Goal: Transaction & Acquisition: Book appointment/travel/reservation

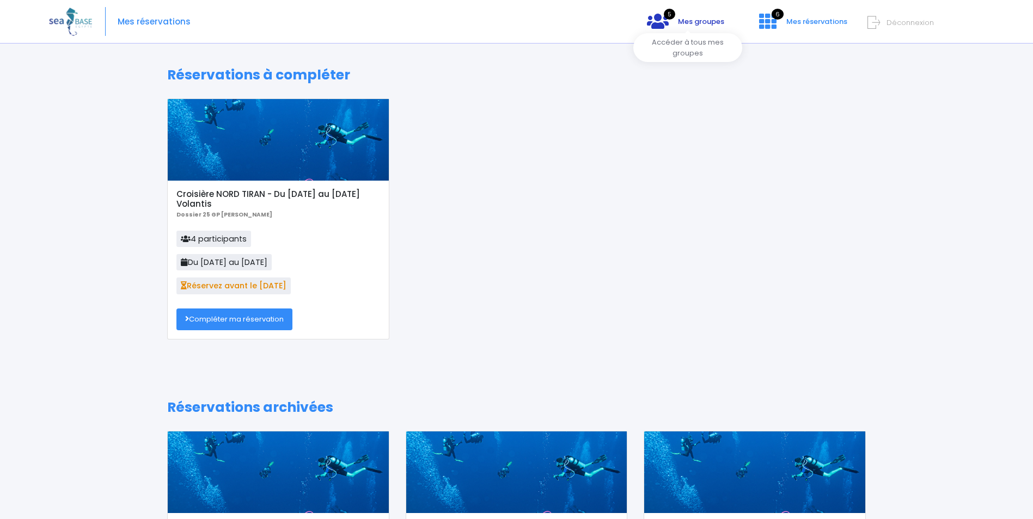
click at [683, 19] on span "Mes groupes" at bounding box center [701, 21] width 46 height 10
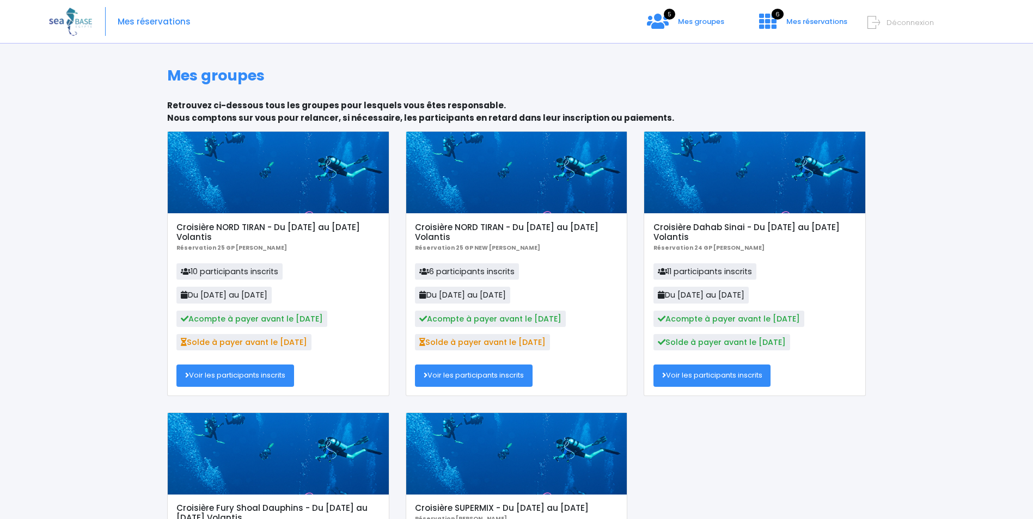
click at [237, 374] on link "Voir les participants inscrits" at bounding box center [235, 376] width 118 height 22
click at [470, 380] on link "Voir les participants inscrits" at bounding box center [474, 376] width 118 height 22
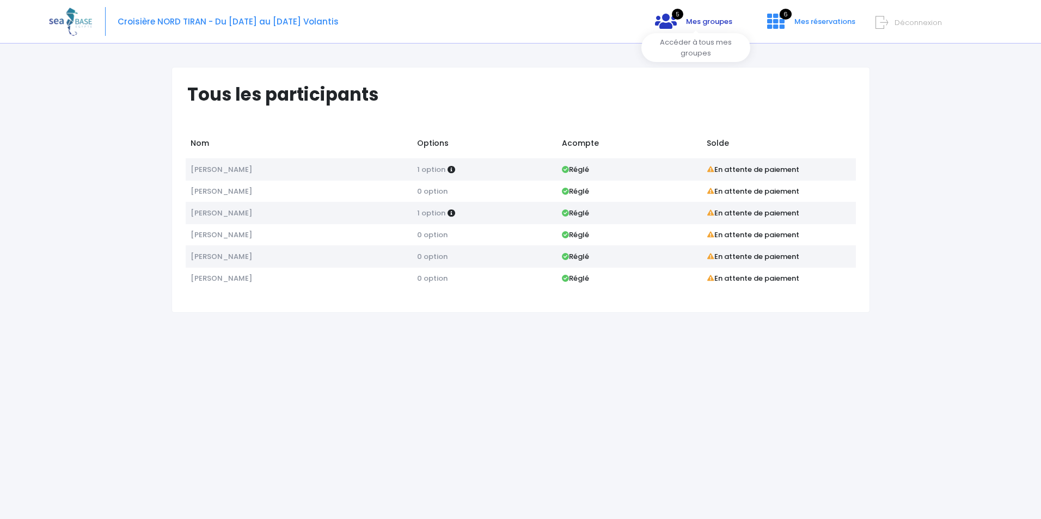
click at [705, 27] on link "5 Mes groupes" at bounding box center [693, 25] width 95 height 10
click at [796, 22] on span "Mes réservations" at bounding box center [824, 21] width 61 height 10
click at [786, 22] on link "6 Mes réservations" at bounding box center [809, 25] width 103 height 10
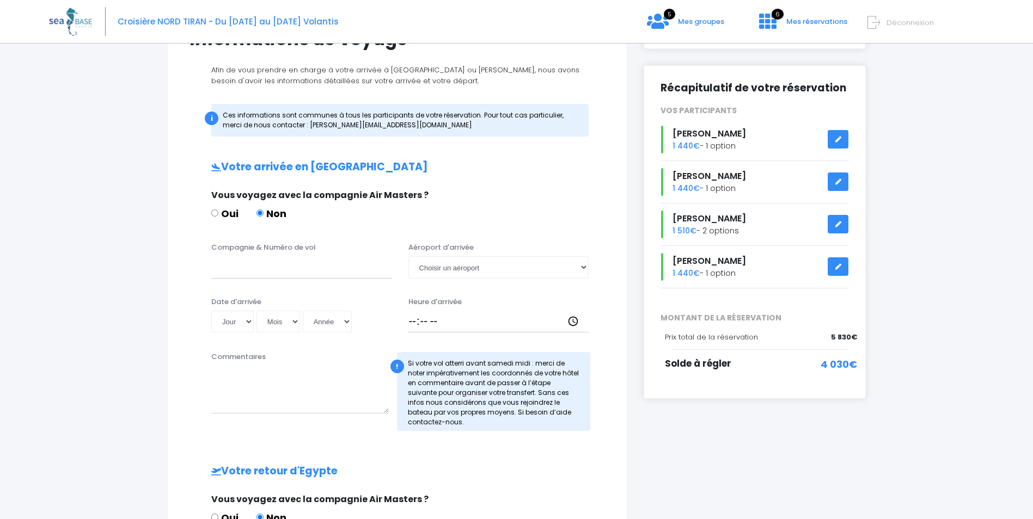
scroll to position [163, 0]
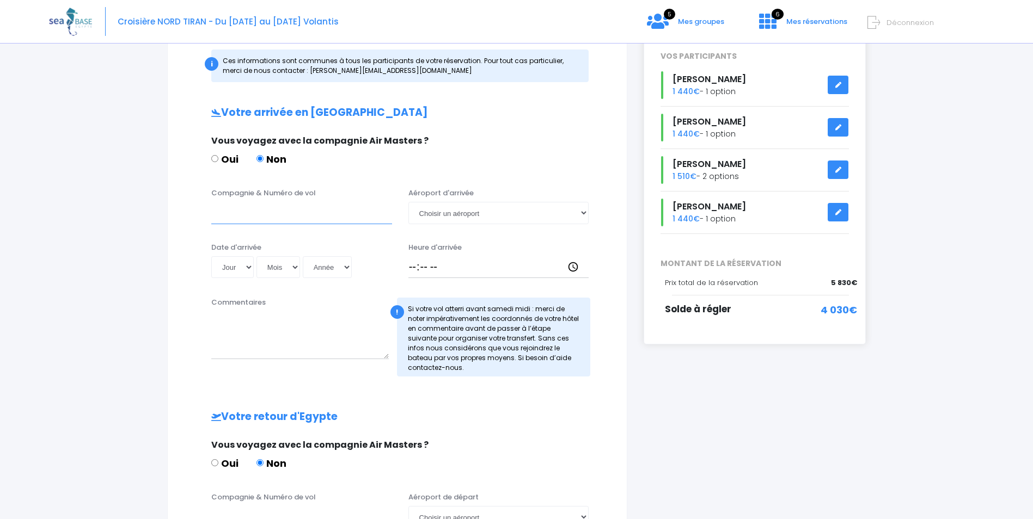
click at [248, 216] on input "Compagnie & Numéro de vol" at bounding box center [301, 213] width 181 height 22
type input "easyjet EZS 1593"
click at [456, 213] on select "Choisir un aéroport Hurghada Marsa Alam" at bounding box center [498, 213] width 181 height 22
select select "Hurghada"
click at [408, 202] on select "Choisir un aéroport Hurghada Marsa Alam" at bounding box center [498, 213] width 181 height 22
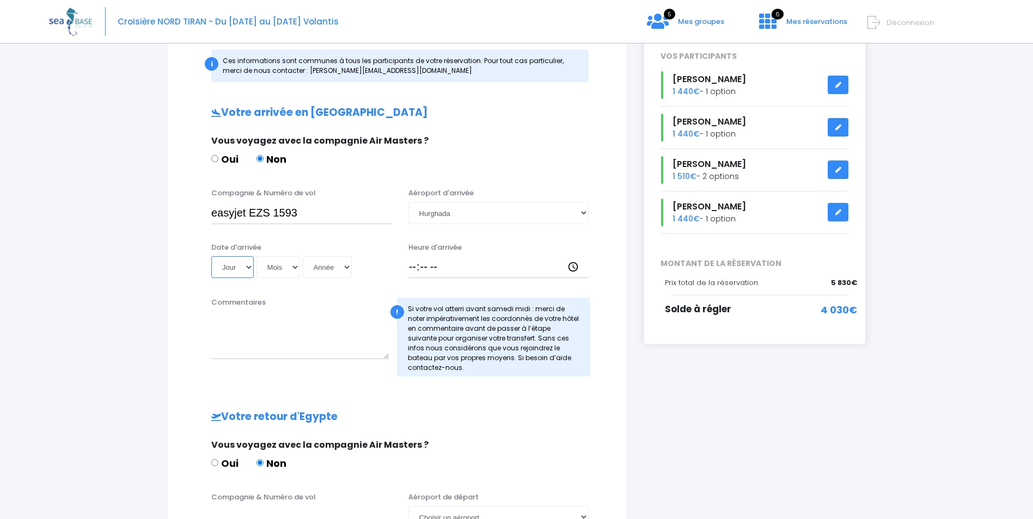
click at [247, 267] on select "Jour 01 02 03 04 05 06 07 08 09 10 11 12 13 14 15 16 17 18 19 20 21 22 23 24 25…" at bounding box center [232, 267] width 42 height 22
select select "29"
click at [211, 256] on select "Jour 01 02 03 04 05 06 07 08 09 10 11 12 13 14 15 16 17 18 19 20 21 22 23 24 25…" at bounding box center [232, 267] width 42 height 22
click at [297, 267] on select "Mois 01 02 03 04 05 06 07 08 09 10 11 12" at bounding box center [278, 267] width 44 height 22
select select "11"
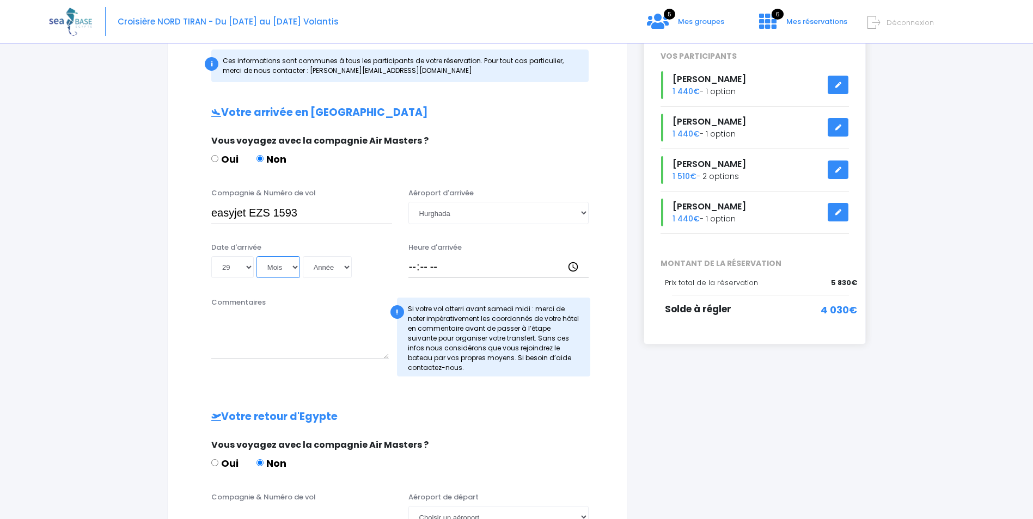
click at [256, 256] on select "Mois 01 02 03 04 05 06 07 08 09 10 11 12" at bounding box center [278, 267] width 44 height 22
click at [347, 267] on select "Année 2045 2044 2043 2042 2041 2040 2039 2038 2037 2036 2035 2034 2033 2032 203…" at bounding box center [327, 267] width 49 height 22
select select "2025"
click at [303, 256] on select "Année 2045 2044 2043 2042 2041 2040 2039 2038 2037 2036 2035 2034 2033 2032 203…" at bounding box center [327, 267] width 49 height 22
type input "2025-11-29"
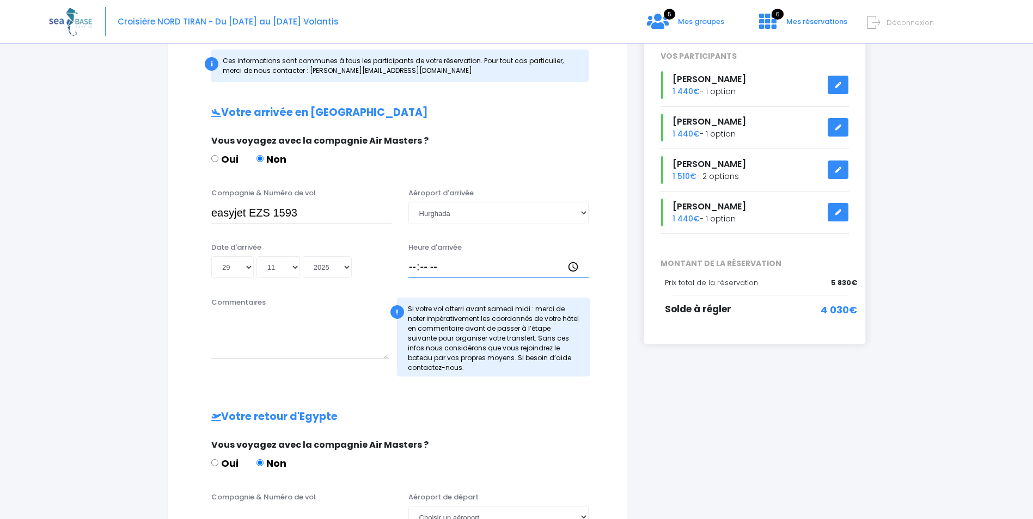
click at [421, 266] on input "Heure d'arrivée" at bounding box center [498, 267] width 181 height 22
click at [411, 267] on input "Heure d'arrivée" at bounding box center [498, 267] width 181 height 22
type input "13:30"
click at [371, 308] on div "Commentaires" at bounding box center [300, 336] width 194 height 79
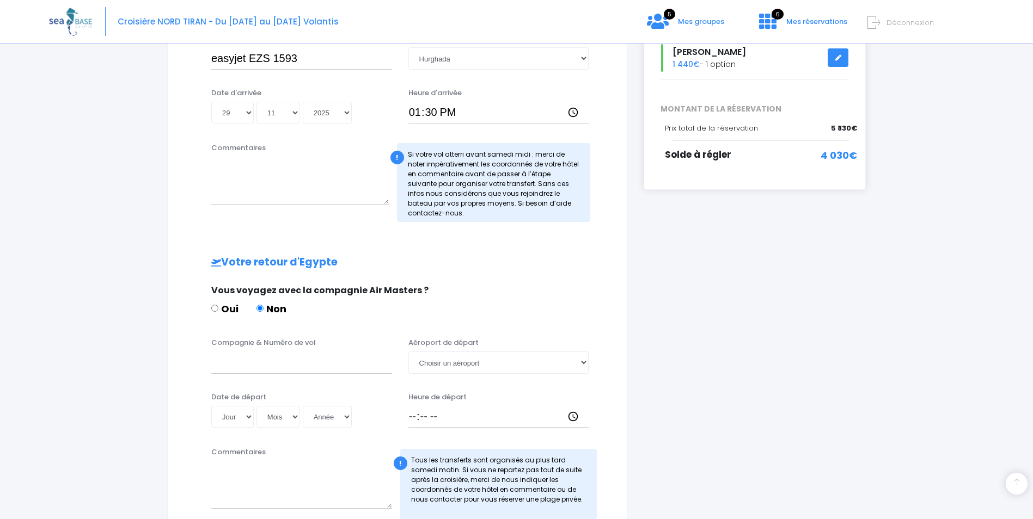
scroll to position [381, 0]
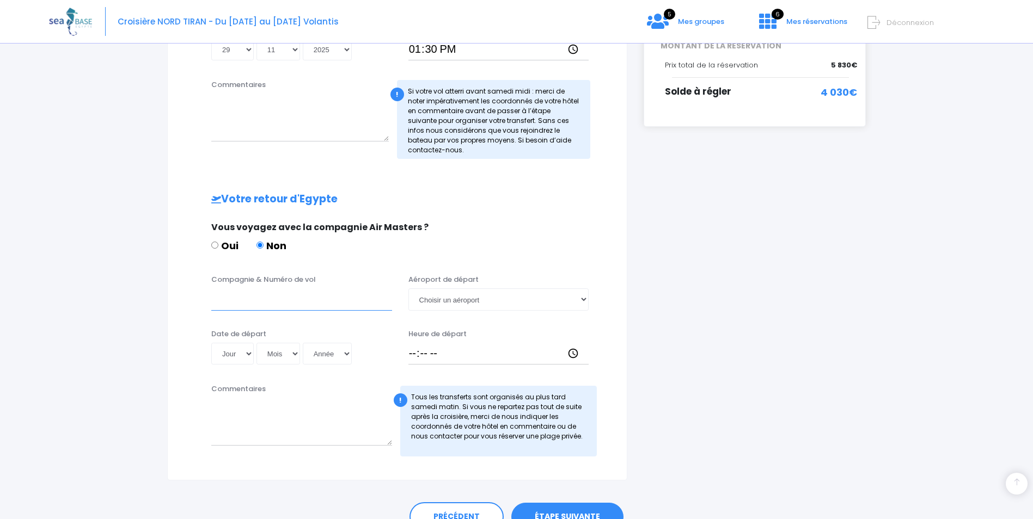
click at [286, 306] on input "Compagnie & Numéro de vol" at bounding box center [301, 300] width 181 height 22
type input "EASYJET EZS1594"
click at [433, 307] on select "Choisir un aéroport Hurghada Marsa Alam" at bounding box center [498, 300] width 181 height 22
select select "Hurghada"
click at [408, 289] on select "Choisir un aéroport Hurghada Marsa Alam" at bounding box center [498, 300] width 181 height 22
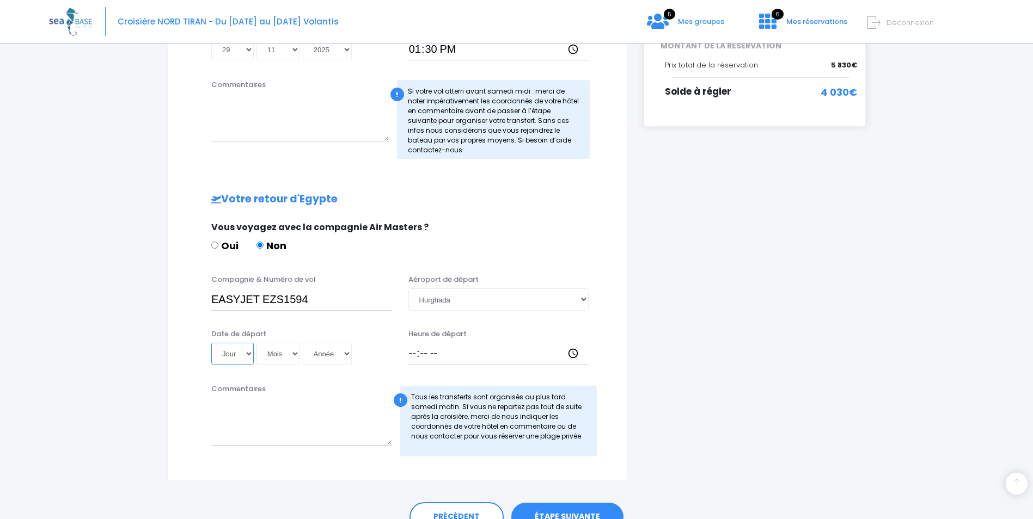
click at [249, 354] on select "Jour 01 02 03 04 05 06 07 08 09 10 11 12 13 14 15 16 17 18 19 20 21 22 23 24 25…" at bounding box center [232, 354] width 42 height 22
select select "06"
click at [211, 343] on select "Jour 01 02 03 04 05 06 07 08 09 10 11 12 13 14 15 16 17 18 19 20 21 22 23 24 25…" at bounding box center [232, 354] width 42 height 22
click at [298, 354] on select "Mois 01 02 03 04 05 06 07 08 09 10 11 12" at bounding box center [278, 354] width 44 height 22
select select "12"
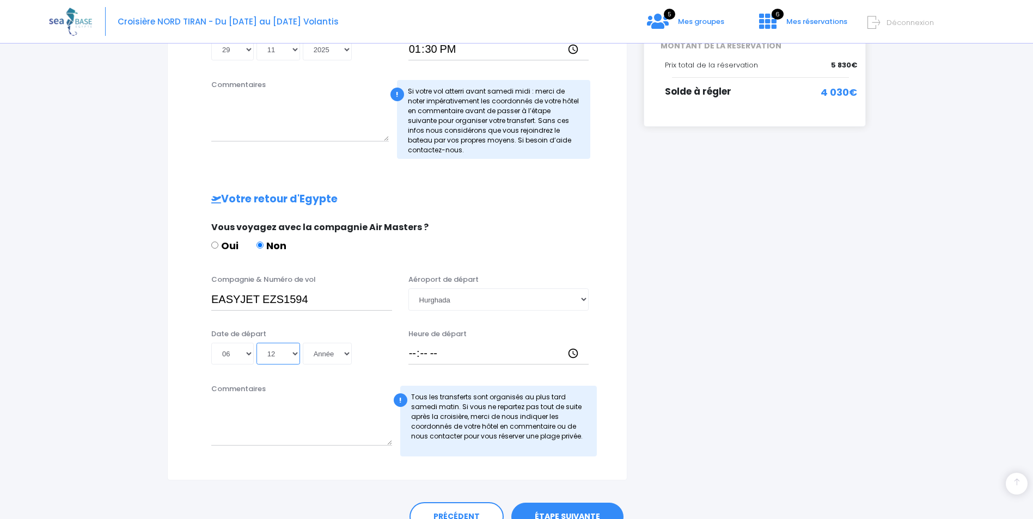
click at [256, 343] on select "Mois 01 02 03 04 05 06 07 08 09 10 11 12" at bounding box center [278, 354] width 44 height 22
click at [347, 352] on select "Année 2045 2044 2043 2042 2041 2040 2039 2038 2037 2036 2035 2034 2033 2032 203…" at bounding box center [327, 354] width 49 height 22
click at [411, 353] on input "Heure de départ" at bounding box center [498, 354] width 181 height 22
type input "14:25"
click at [328, 357] on select "Année 2045 2044 2043 2042 2041 2040 2039 2038 2037 2036 2035 2034 2033 2032 203…" at bounding box center [327, 354] width 49 height 22
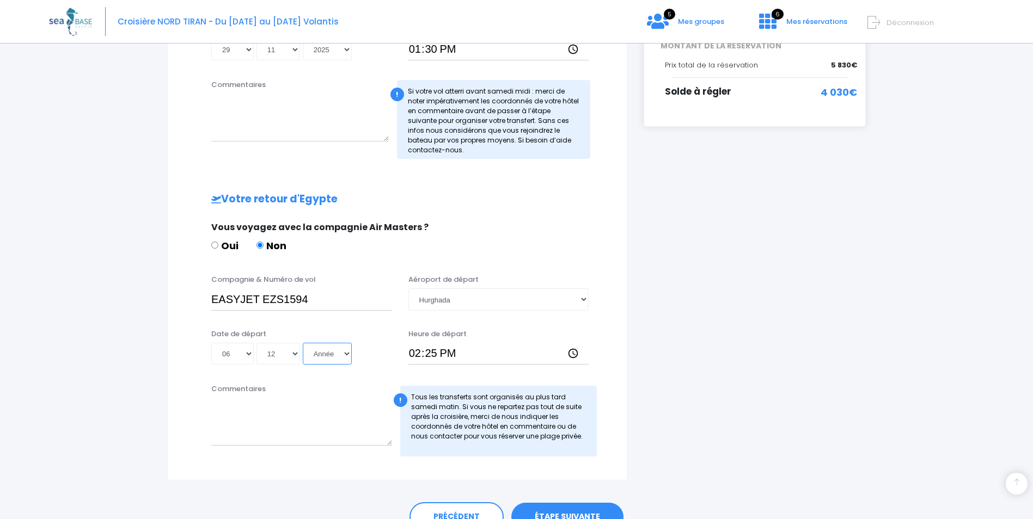
select select "2025"
click at [303, 343] on select "Année 2045 2044 2043 2042 2041 2040 2039 2038 2037 2036 2035 2034 2033 2032 203…" at bounding box center [327, 354] width 49 height 22
type input "2025-12-06"
click at [275, 405] on textarea "Commentaires" at bounding box center [301, 422] width 181 height 48
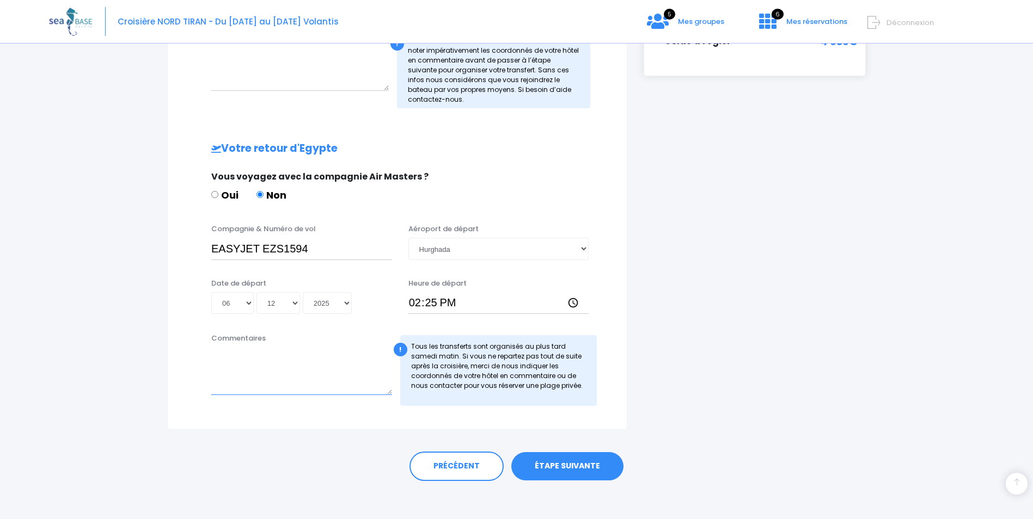
scroll to position [437, 0]
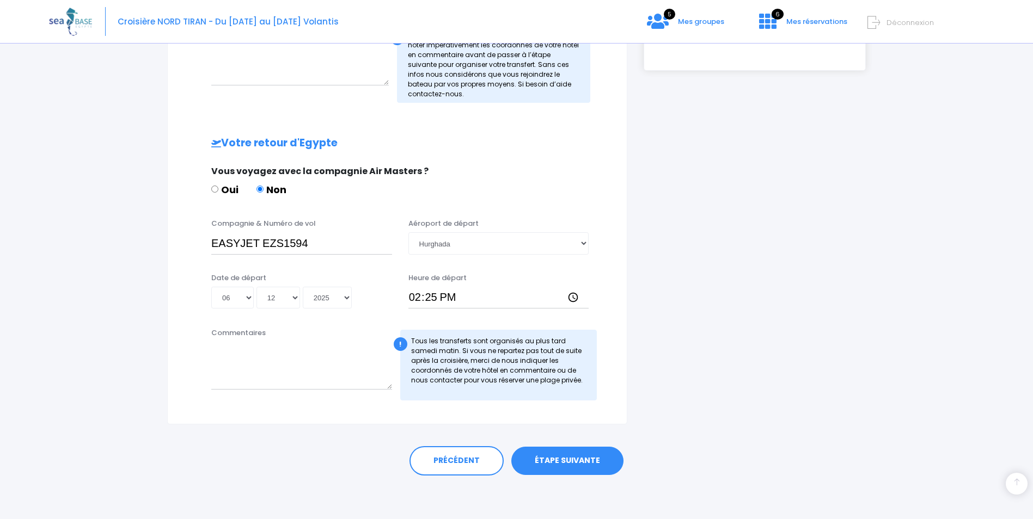
click at [577, 466] on link "ÉTAPE SUIVANTE" at bounding box center [567, 461] width 112 height 28
click at [562, 462] on link "ÉTAPE SUIVANTE" at bounding box center [567, 461] width 112 height 28
click at [562, 463] on link "ÉTAPE SUIVANTE" at bounding box center [567, 461] width 112 height 28
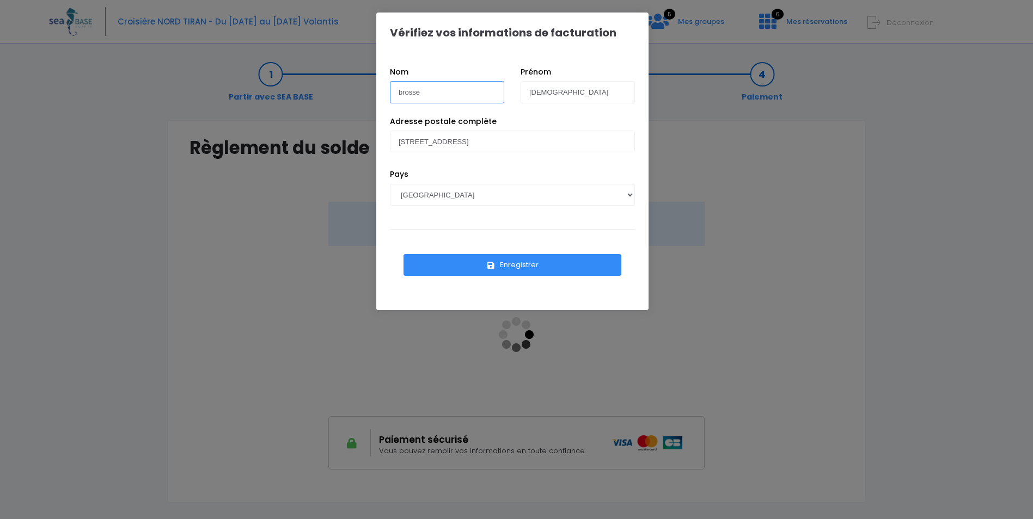
drag, startPoint x: 423, startPoint y: 90, endPoint x: 339, endPoint y: 96, distance: 84.1
click at [339, 96] on div "Vérifiez vos informations de facturation Nom brosse Prénom christian Pays AFGHA…" at bounding box center [516, 259] width 1033 height 519
type input "leymarie"
drag, startPoint x: 560, startPoint y: 93, endPoint x: 447, endPoint y: 99, distance: 113.4
click at [450, 99] on div "Nom leymarie Prénom christian" at bounding box center [512, 91] width 261 height 50
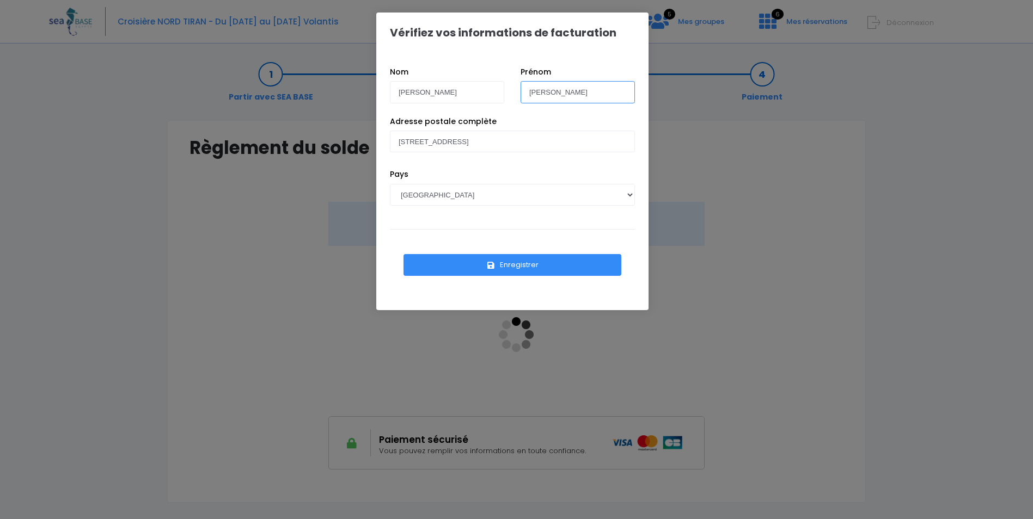
type input "johan"
drag, startPoint x: 497, startPoint y: 140, endPoint x: 213, endPoint y: 150, distance: 283.3
click at [232, 142] on div "Vérifiez vos informations de facturation Nom leymarie Prénom johan Pays AFGHANI…" at bounding box center [516, 259] width 1033 height 519
type input "1346 rte de lovagny 74330 poisy"
click at [516, 261] on button "Enregistrer" at bounding box center [512, 265] width 218 height 22
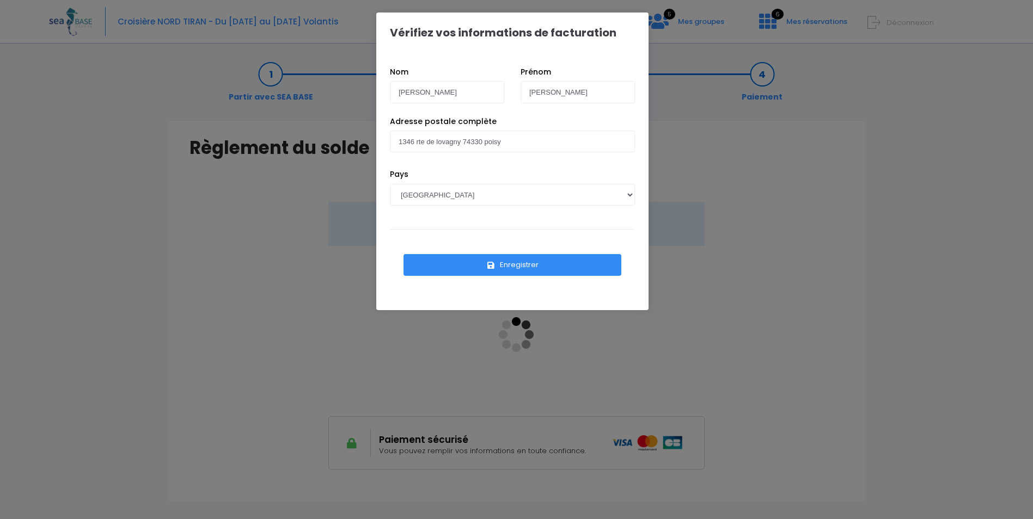
click at [518, 267] on button "Enregistrer" at bounding box center [512, 265] width 218 height 22
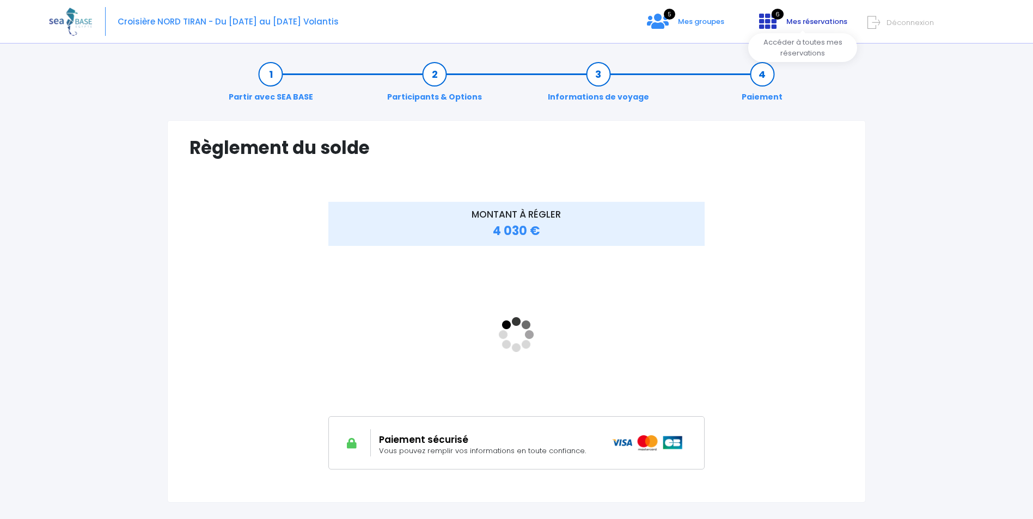
click at [786, 25] on link "6 Mes réservations" at bounding box center [801, 25] width 103 height 10
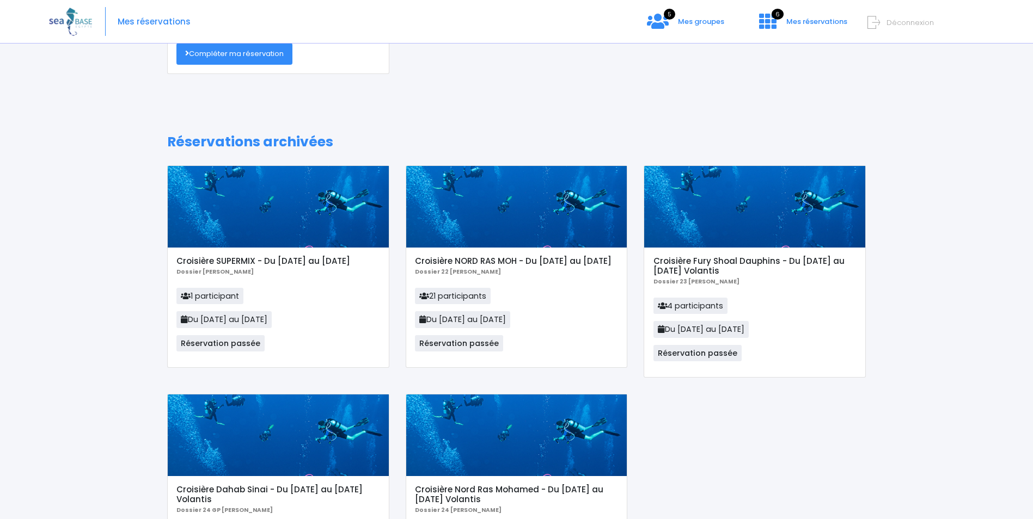
scroll to position [70, 0]
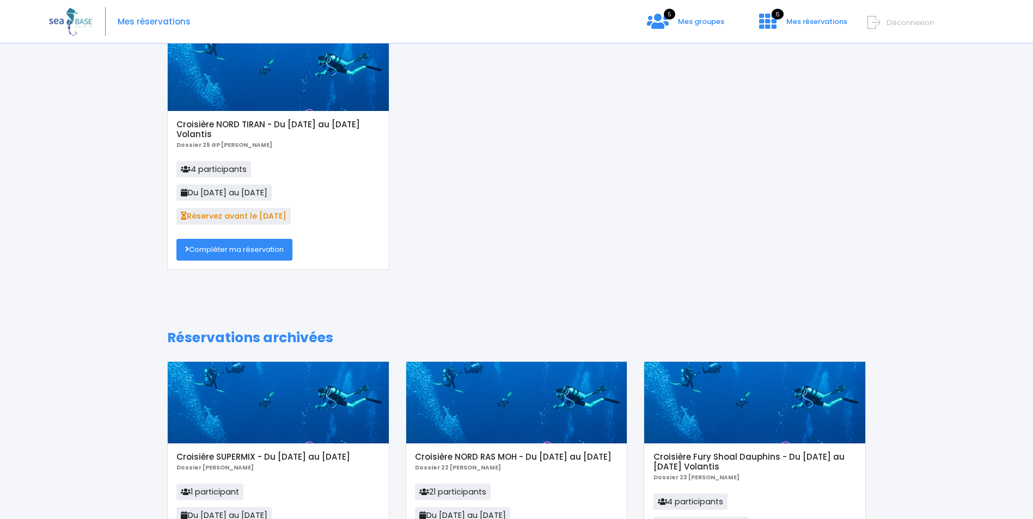
click at [253, 245] on link "Compléter ma réservation" at bounding box center [234, 250] width 116 height 22
click at [240, 252] on link "Compléter ma réservation" at bounding box center [234, 250] width 116 height 22
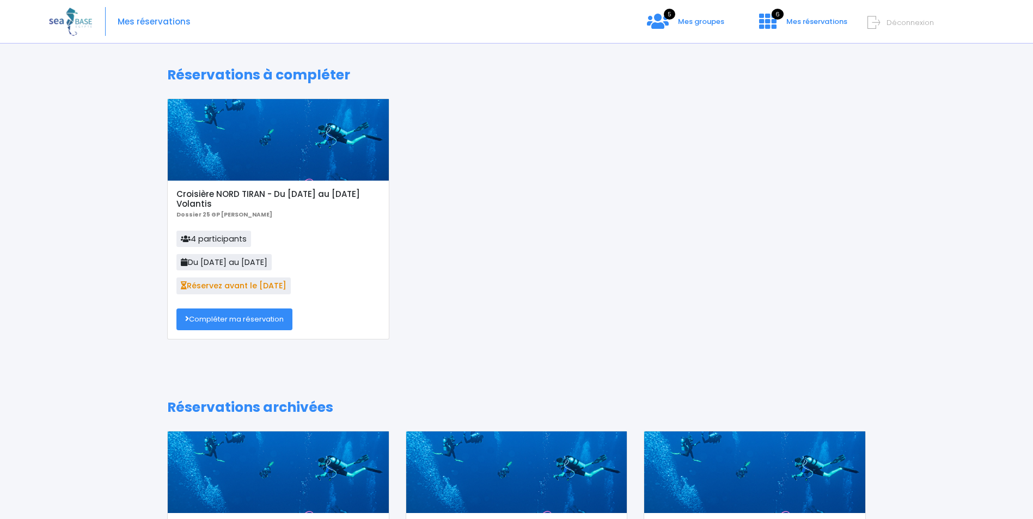
click at [228, 323] on link "Compléter ma réservation" at bounding box center [234, 320] width 116 height 22
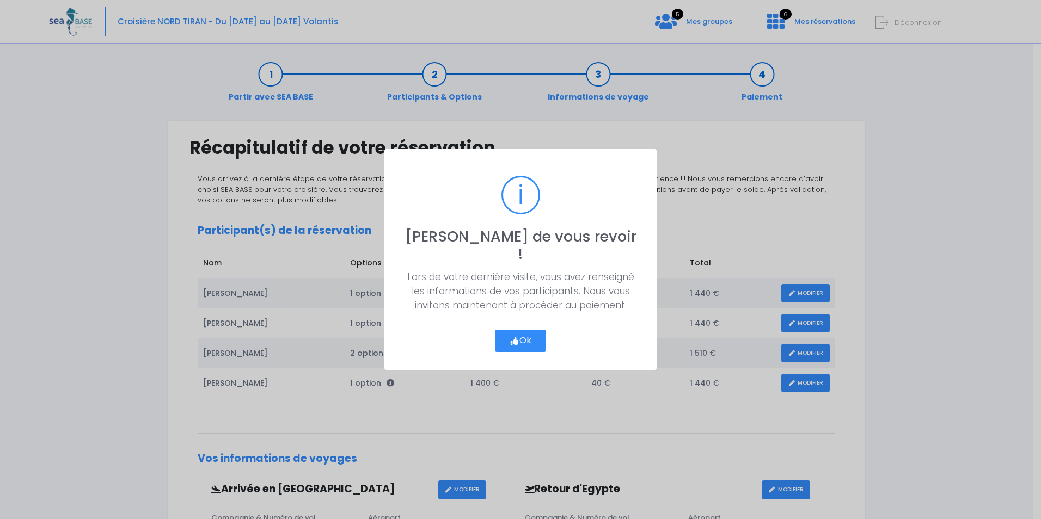
click at [528, 334] on button "Ok" at bounding box center [520, 341] width 51 height 23
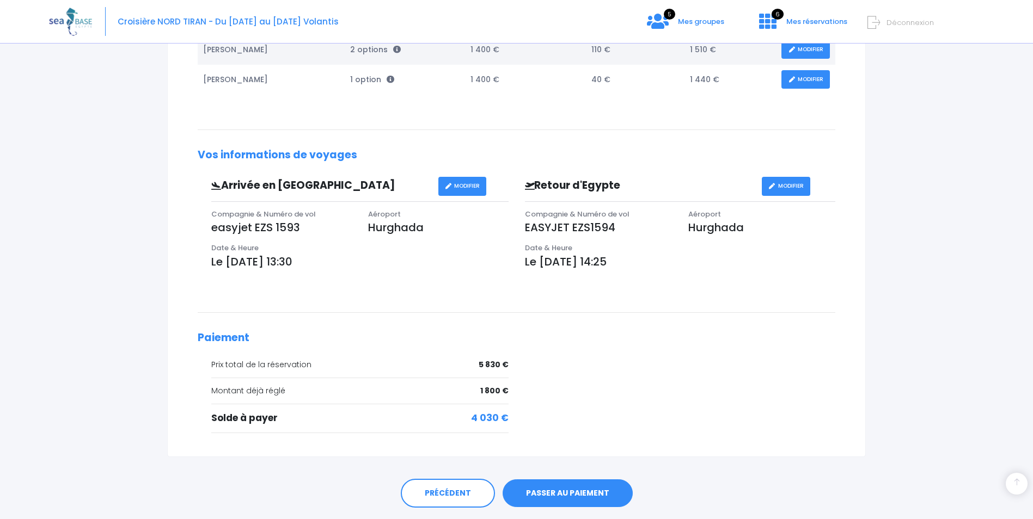
scroll to position [336, 0]
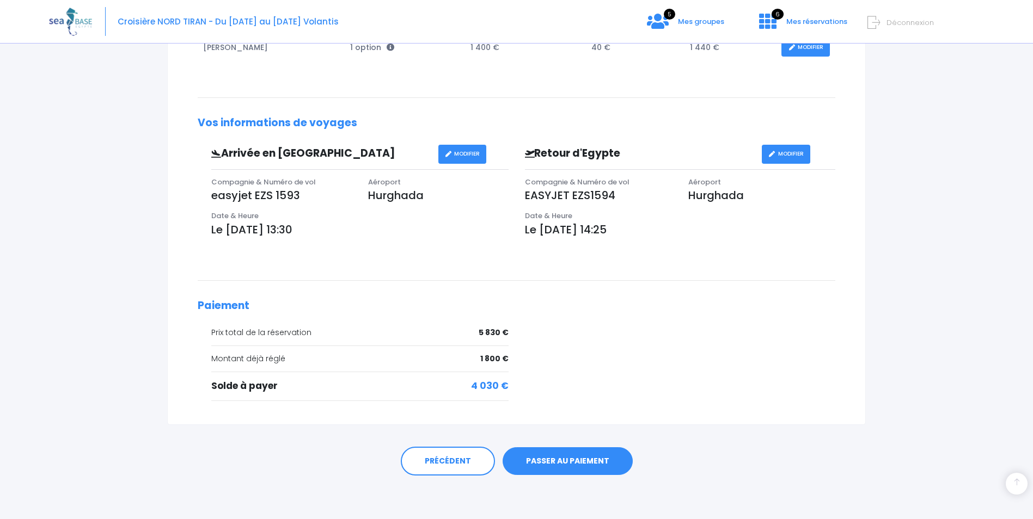
click at [553, 457] on link "PASSER AU PAIEMENT" at bounding box center [568, 462] width 130 height 28
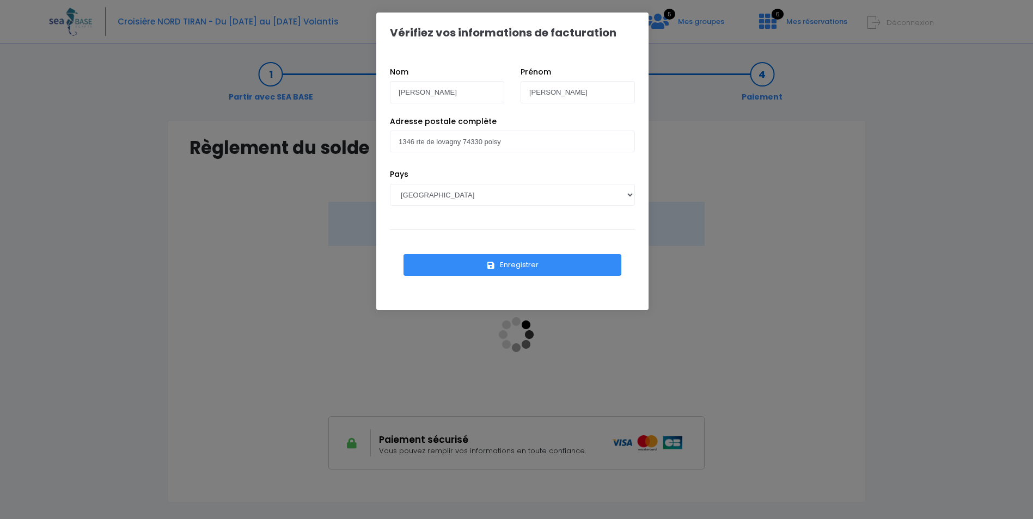
click at [513, 262] on button "Enregistrer" at bounding box center [512, 265] width 218 height 22
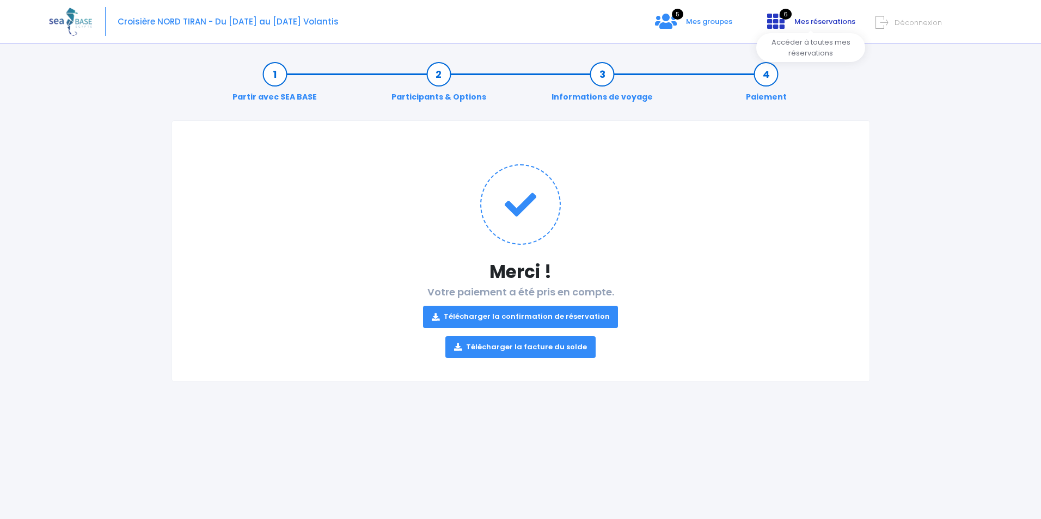
click at [790, 18] on span "6" at bounding box center [786, 14] width 12 height 11
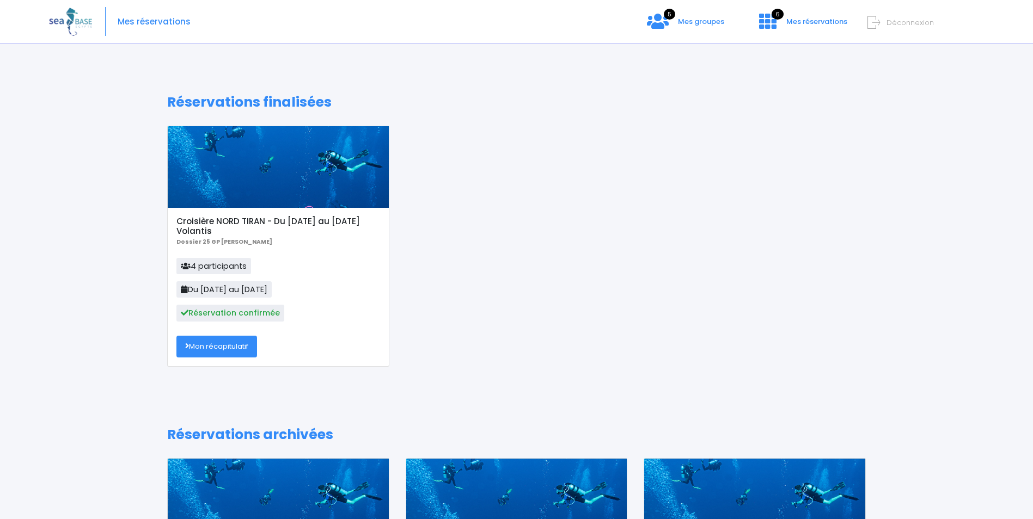
click at [219, 342] on link "Mon récapitulatif" at bounding box center [216, 347] width 81 height 22
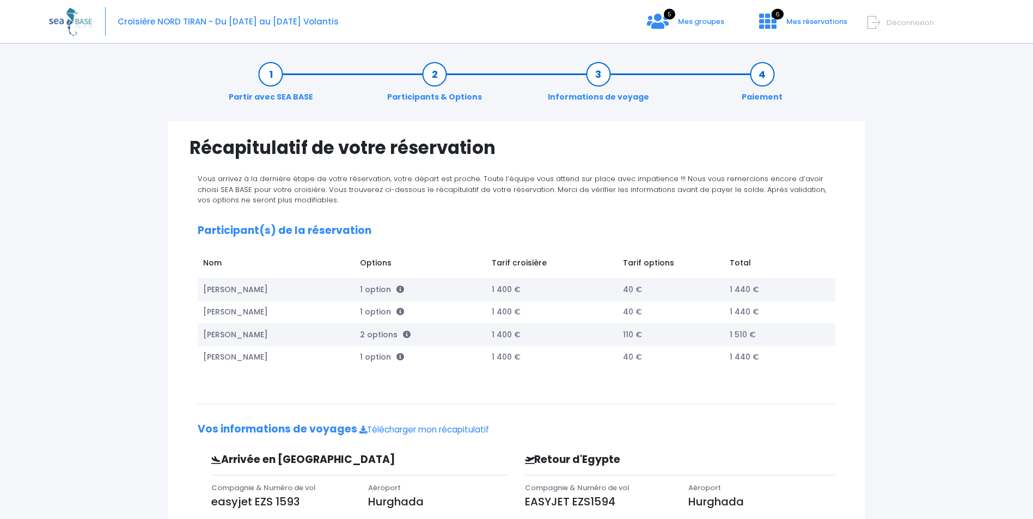
click at [234, 353] on td "Camille FONTAINE" at bounding box center [276, 357] width 157 height 22
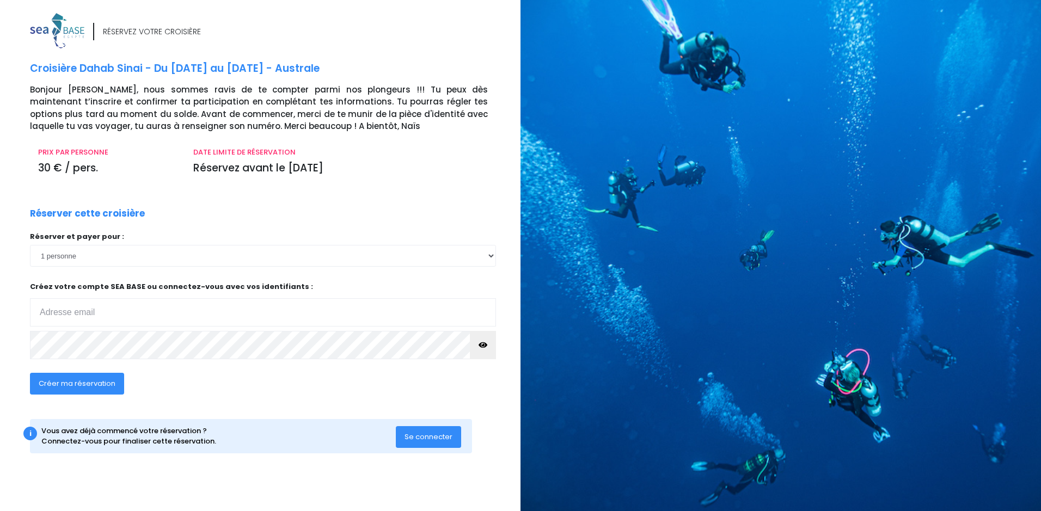
type input "[PERSON_NAME][EMAIL_ADDRESS][DOMAIN_NAME]"
click at [91, 254] on select "1 personne" at bounding box center [263, 256] width 466 height 22
click at [91, 310] on input "[PERSON_NAME][EMAIL_ADDRESS][DOMAIN_NAME]" at bounding box center [263, 312] width 466 height 28
click at [483, 345] on icon "button" at bounding box center [483, 345] width 9 height 0
click at [76, 381] on span "Créer ma réservation" at bounding box center [77, 383] width 77 height 10
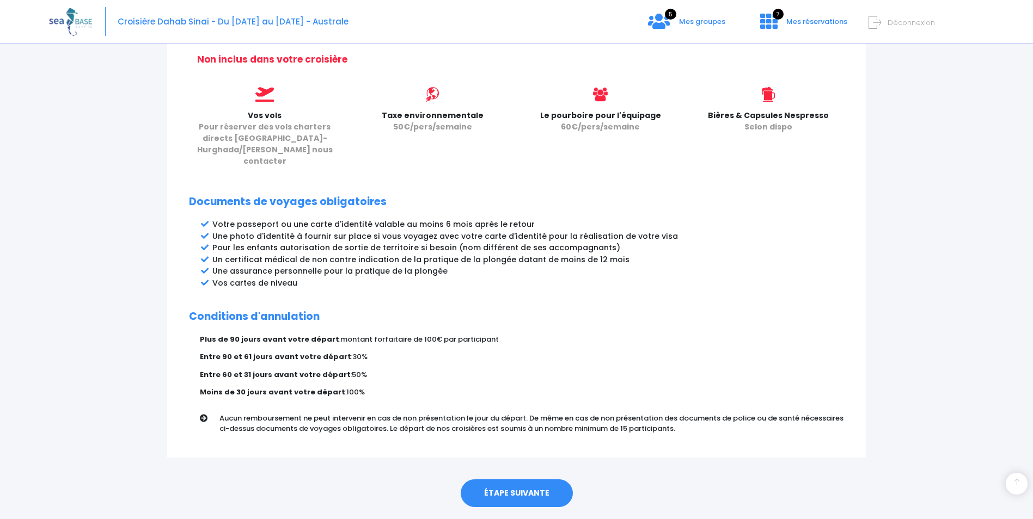
scroll to position [465, 0]
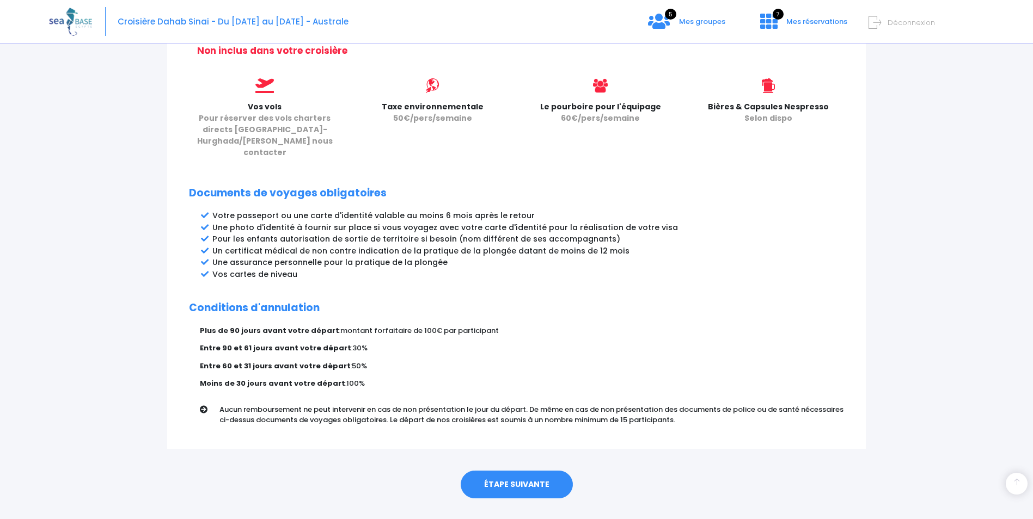
click at [525, 471] on link "ÉTAPE SUIVANTE" at bounding box center [517, 485] width 112 height 28
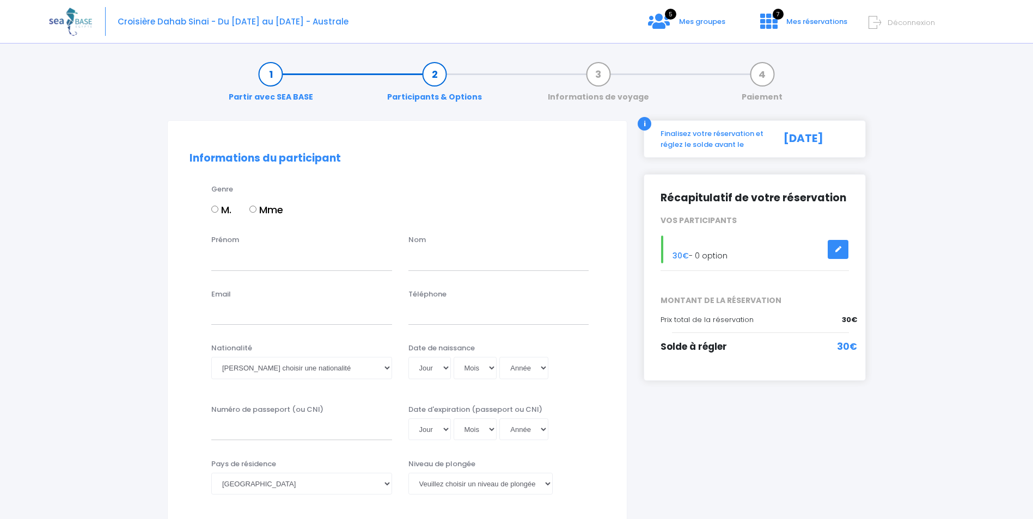
click at [217, 207] on input "M." at bounding box center [214, 209] width 7 height 7
radio input "true"
click at [236, 265] on input "Prénom" at bounding box center [301, 260] width 181 height 22
type input "[PERSON_NAME]"
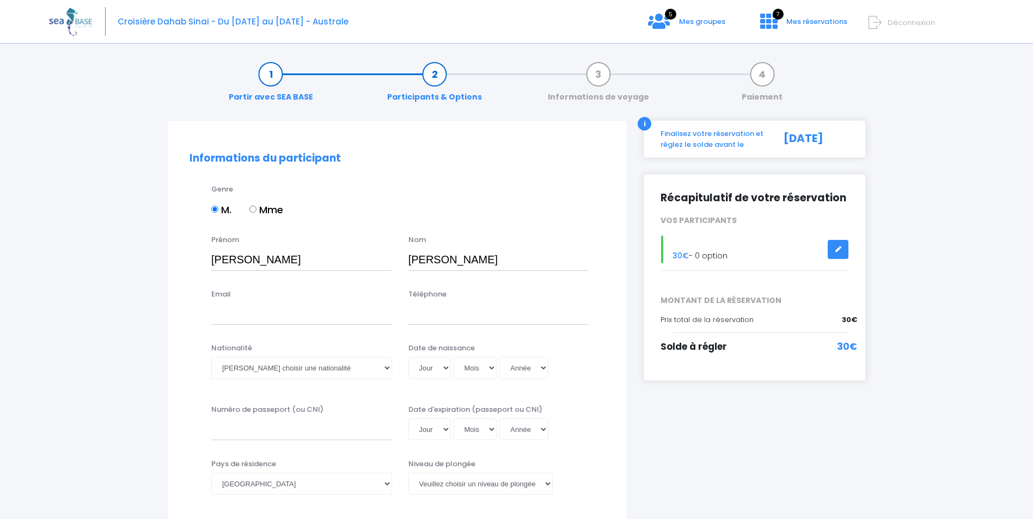
type input "[PERSON_NAME][EMAIL_ADDRESS][DOMAIN_NAME]"
type input "0621139111"
click at [387, 366] on select "Veuillez choisir une nationalité [DEMOGRAPHIC_DATA] Algerienne Allemande [GEOGR…" at bounding box center [301, 368] width 181 height 22
select select "Française"
click at [211, 357] on select "Veuillez choisir une nationalité [DEMOGRAPHIC_DATA] Algerienne Allemande [GEOGR…" at bounding box center [301, 368] width 181 height 22
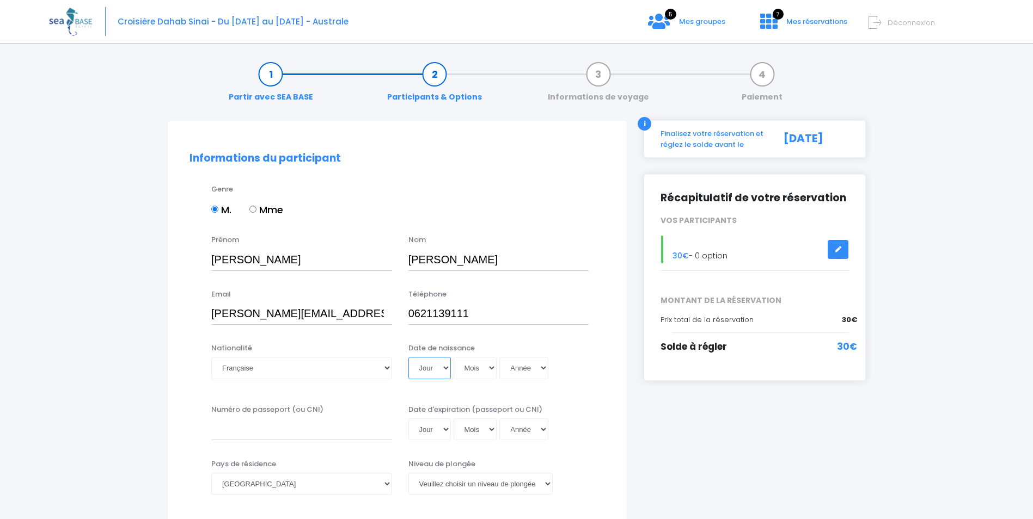
click at [445, 366] on select "Jour 01 02 03 04 05 06 07 08 09 10 11 12 13 14 15 16 17 18 19 20 21 22 23 24 25…" at bounding box center [429, 368] width 42 height 22
select select "01"
click at [408, 357] on select "Jour 01 02 03 04 05 06 07 08 09 10 11 12 13 14 15 16 17 18 19 20 21 22 23 24 25…" at bounding box center [429, 368] width 42 height 22
click at [491, 367] on select "Mois 01 02 03 04 05 06 07 08 09 10 11 12" at bounding box center [476, 368] width 44 height 22
select select "07"
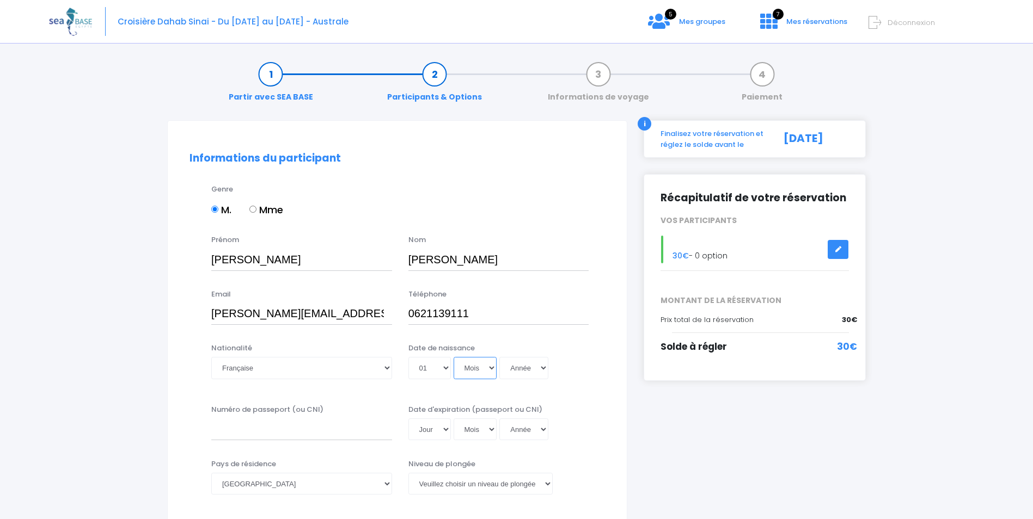
click at [454, 357] on select "Mois 01 02 03 04 05 06 07 08 09 10 11 12" at bounding box center [476, 368] width 44 height 22
click at [543, 366] on select "Année 2045 2044 2043 2042 2041 2040 2039 2038 2037 2036 2035 2034 2033 2032 203…" at bounding box center [523, 368] width 49 height 22
select select "1971"
click at [499, 357] on select "Année 2045 2044 2043 2042 2041 2040 2039 2038 2037 2036 2035 2034 2033 2032 203…" at bounding box center [523, 368] width 49 height 22
type input "1971-07-01"
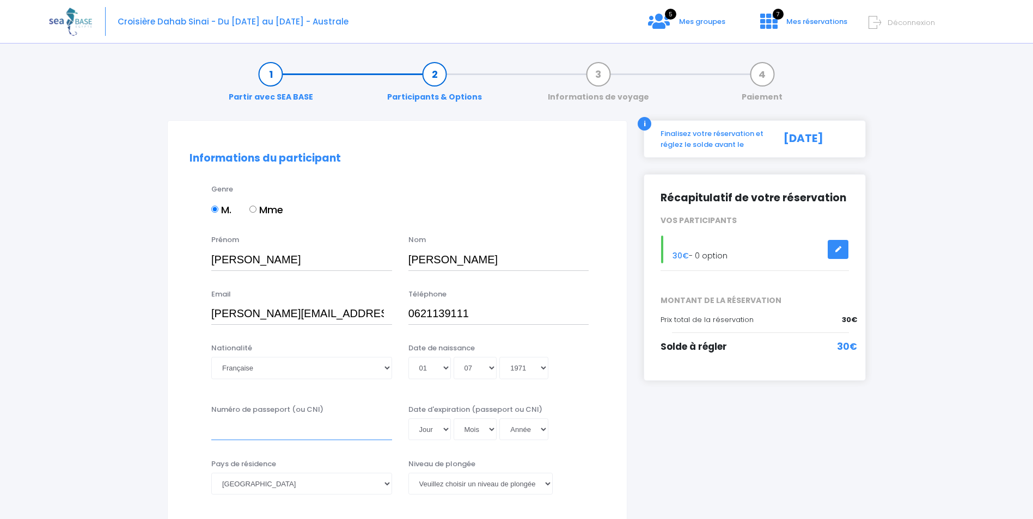
click at [263, 433] on input "Numéro de passeport (ou CNI)" at bounding box center [301, 430] width 181 height 22
type input "22EA73775"
click at [434, 430] on select "Jour 01 02 03 04 05 06 07 08 09 10 11 12 13 14 15 16 17 18 19 20 21 22 23 24 25…" at bounding box center [429, 430] width 42 height 22
select select "22"
click at [408, 419] on select "Jour 01 02 03 04 05 06 07 08 09 10 11 12 13 14 15 16 17 18 19 20 21 22 23 24 25…" at bounding box center [429, 430] width 42 height 22
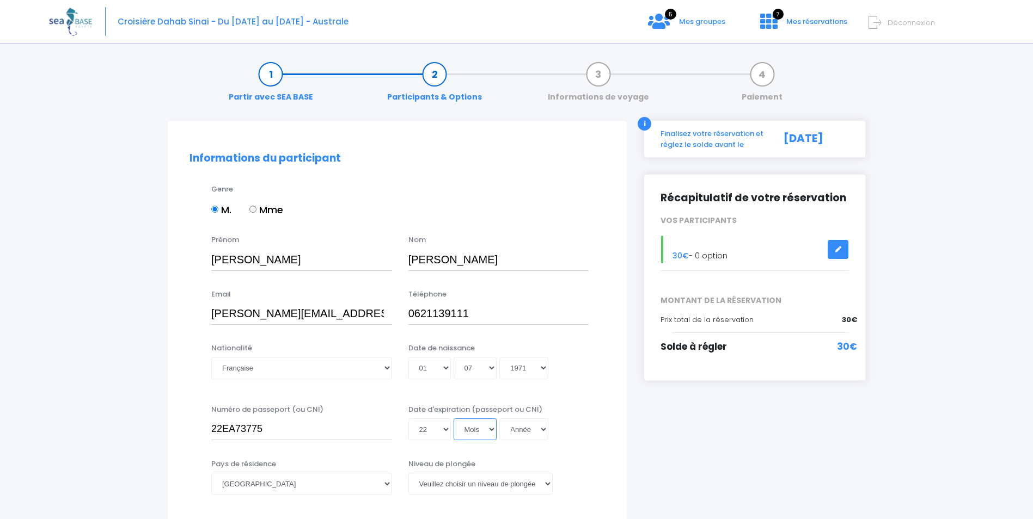
click at [487, 428] on select "Mois 01 02 03 04 05 06 07 08 09 10 11 12" at bounding box center [476, 430] width 44 height 22
select select "06"
click at [454, 419] on select "Mois 01 02 03 04 05 06 07 08 09 10 11 12" at bounding box center [476, 430] width 44 height 22
click at [533, 428] on select "Année 2045 2044 2043 2042 2041 2040 2039 2038 2037 2036 2035 2034 2033 2032 203…" at bounding box center [523, 430] width 49 height 22
select select "2032"
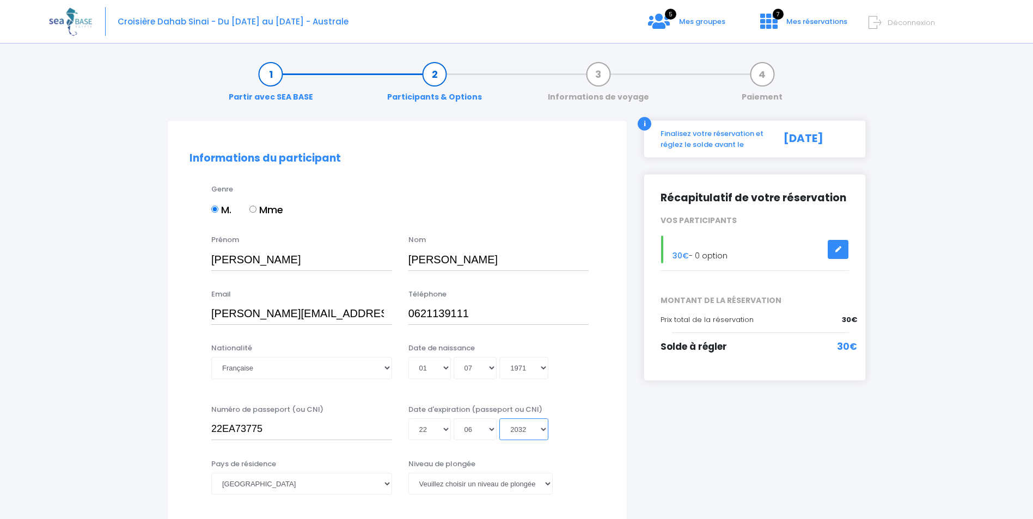
click at [499, 419] on select "Année 2045 2044 2043 2042 2041 2040 2039 2038 2037 2036 2035 2034 2033 2032 203…" at bounding box center [523, 430] width 49 height 22
type input "2032-06-22"
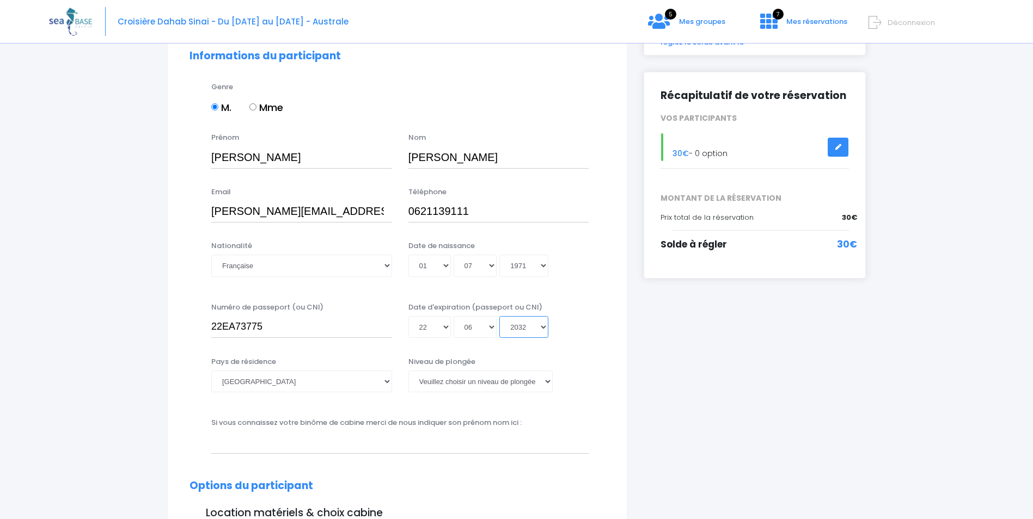
scroll to position [109, 0]
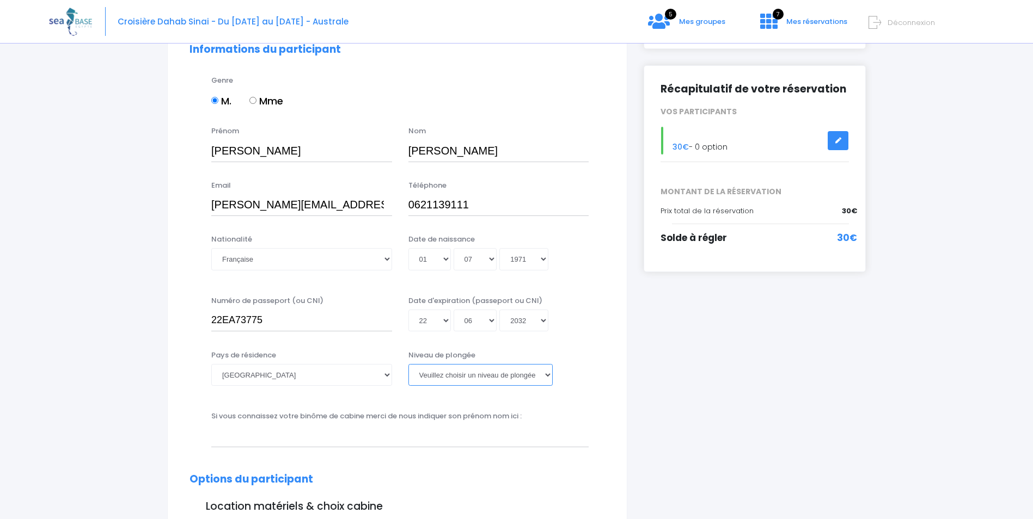
click at [547, 375] on select "Veuillez choisir un niveau de plongée Non plongeur Junior OW diver Adventure OW…" at bounding box center [480, 375] width 144 height 22
select select "MF1"
click at [408, 364] on select "Veuillez choisir un niveau de plongée Non plongeur Junior OW diver Adventure OW…" at bounding box center [480, 375] width 144 height 22
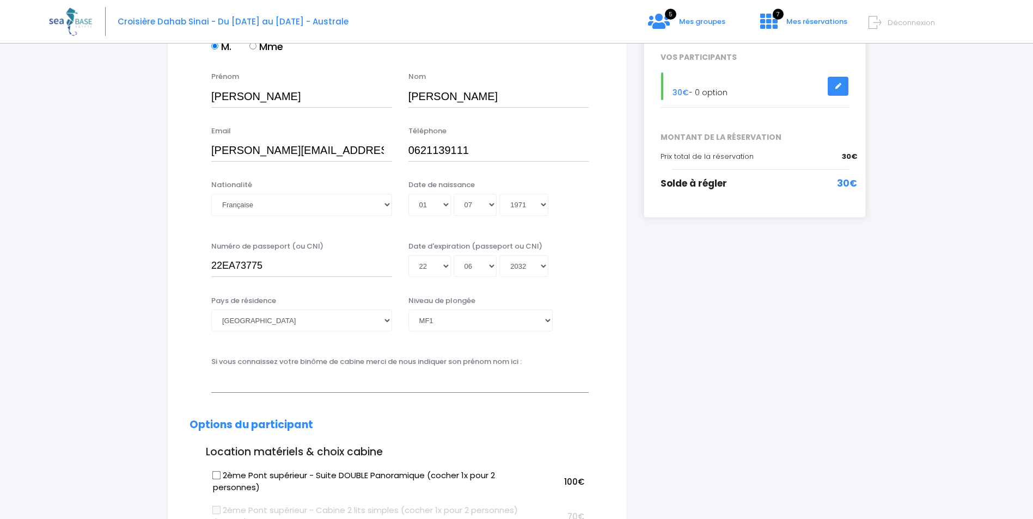
click at [223, 387] on input "text" at bounding box center [399, 382] width 377 height 22
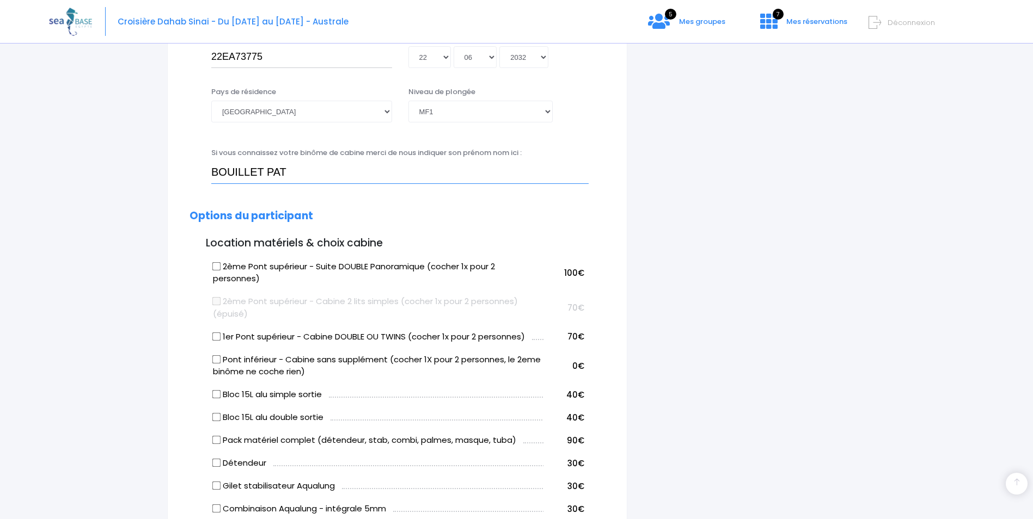
scroll to position [381, 0]
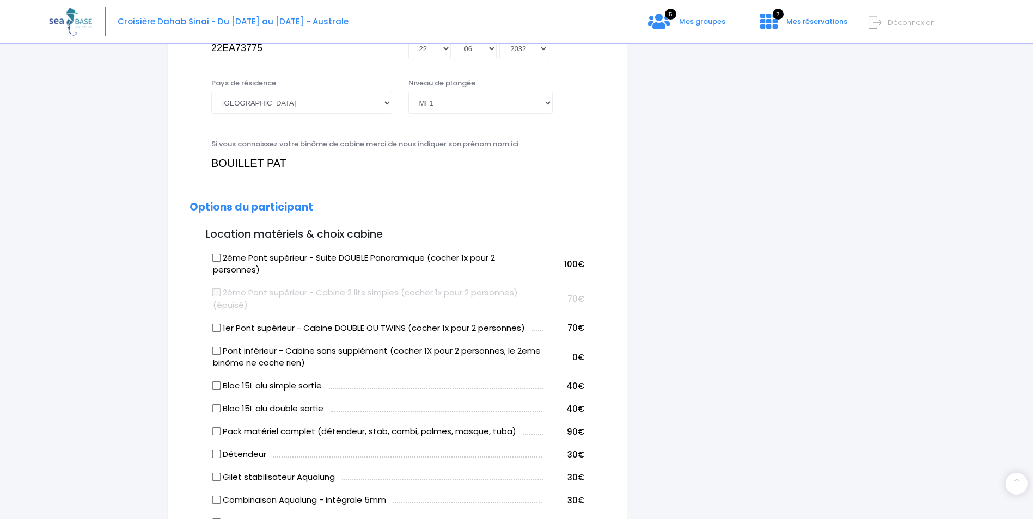
type input "BOUILLET PAT"
click at [217, 386] on input "Bloc 15L alu simple sortie" at bounding box center [216, 386] width 9 height 9
checkbox input "true"
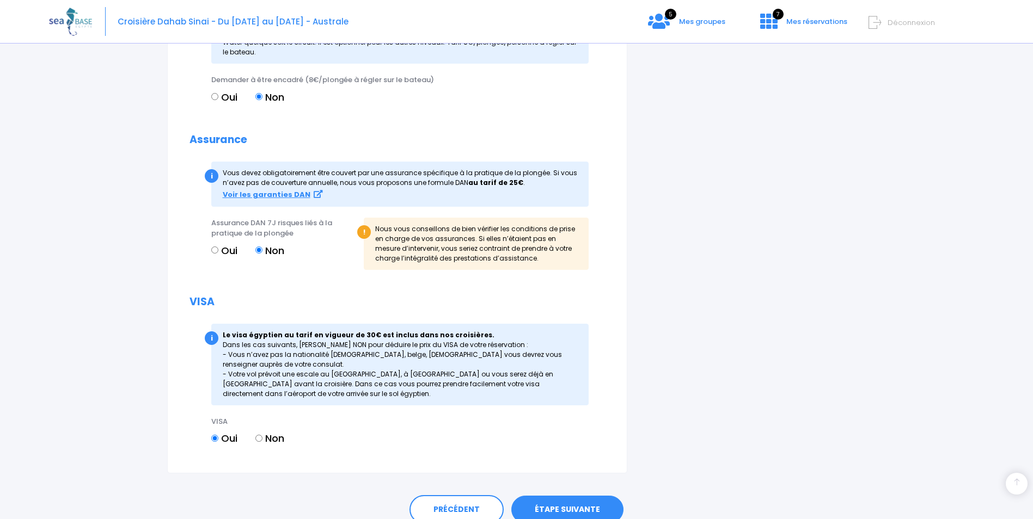
scroll to position [1137, 0]
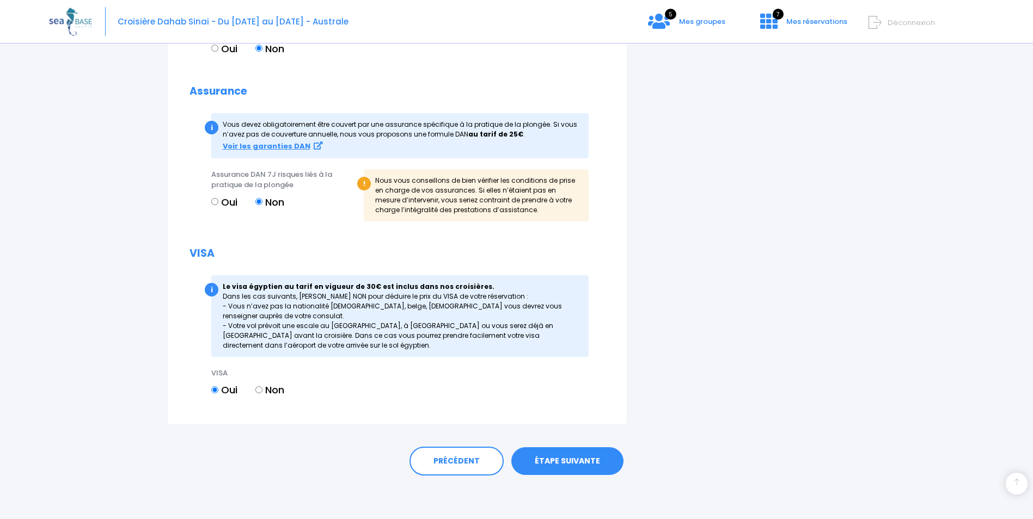
click at [566, 459] on link "ÉTAPE SUIVANTE" at bounding box center [567, 462] width 112 height 28
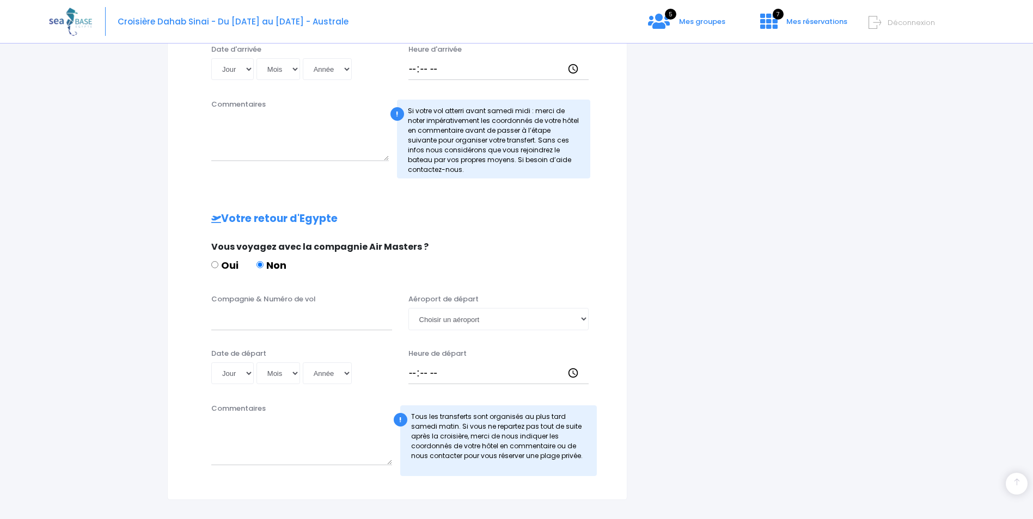
scroll to position [437, 0]
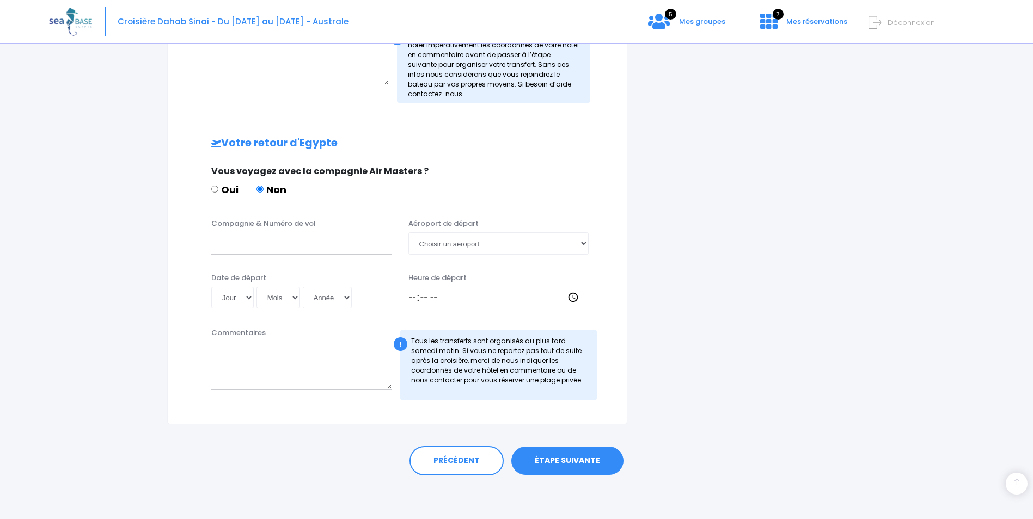
click at [585, 463] on link "ÉTAPE SUIVANTE" at bounding box center [567, 461] width 112 height 28
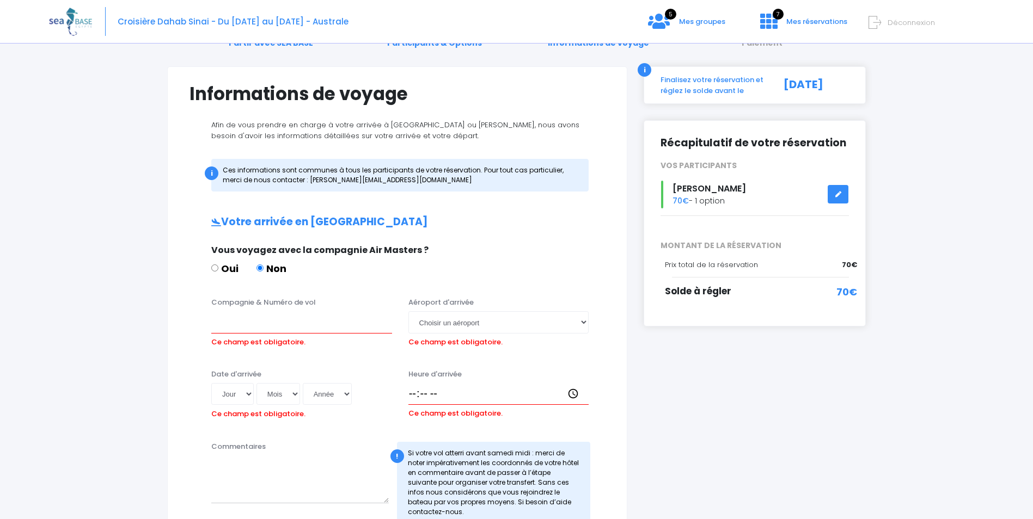
scroll to position [54, 0]
click at [225, 329] on input "Compagnie & Numéro de vol" at bounding box center [301, 322] width 181 height 22
drag, startPoint x: 245, startPoint y: 323, endPoint x: 315, endPoint y: 325, distance: 69.7
click at [315, 325] on input "EASYJET" at bounding box center [301, 322] width 181 height 22
type input "EASYJET"
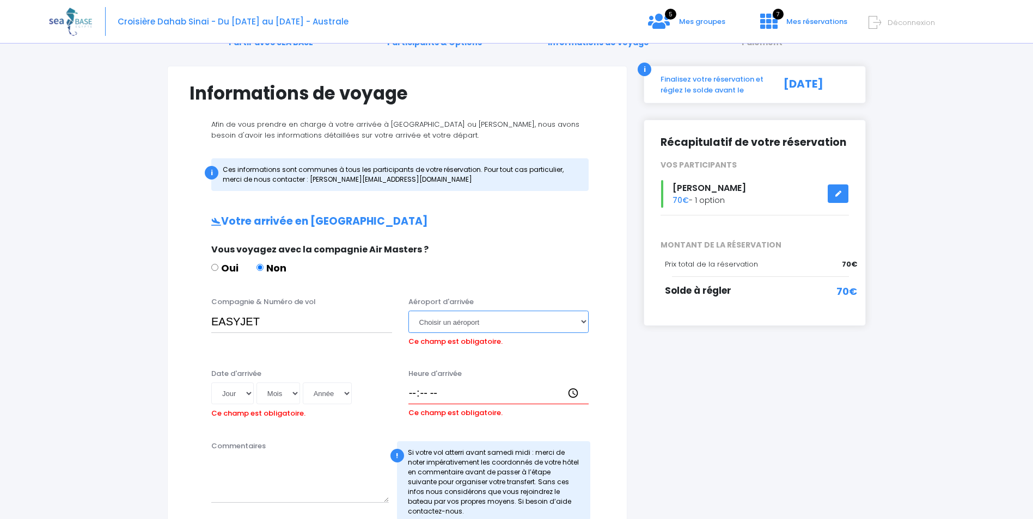
click at [585, 320] on select "Choisir un aéroport Hurghada Marsa Alam" at bounding box center [498, 322] width 181 height 22
select select "Hurghada"
click at [408, 311] on select "Choisir un aéroport Hurghada Marsa Alam" at bounding box center [498, 322] width 181 height 22
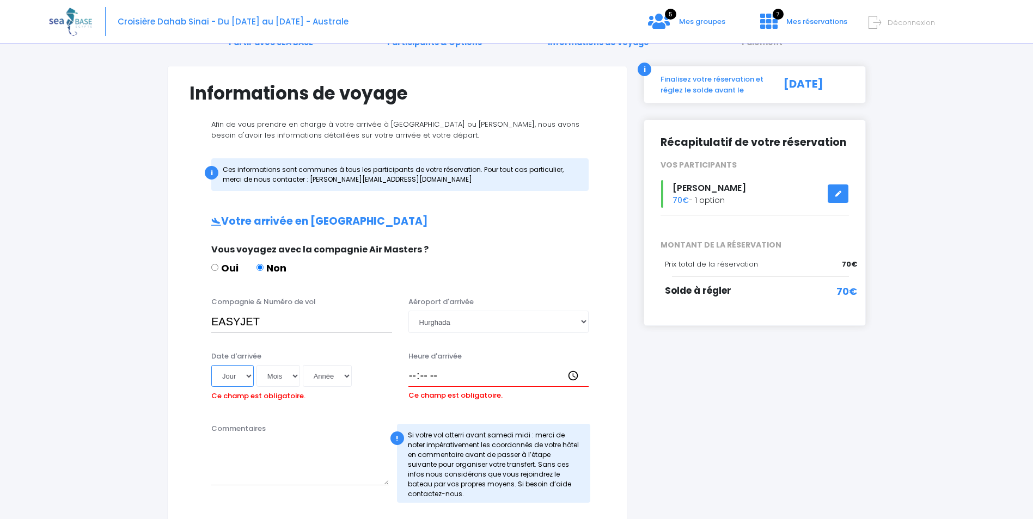
click at [248, 378] on select "Jour 01 02 03 04 05 06 07 08 09 10 11 12 13 14 15 16 17 18 19 20 21 22 23 24 25…" at bounding box center [232, 376] width 42 height 22
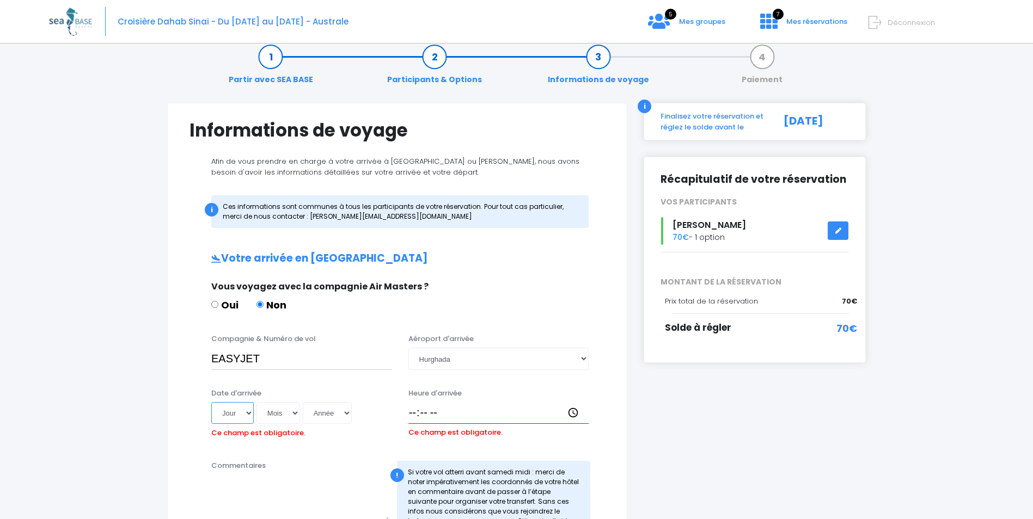
scroll to position [0, 0]
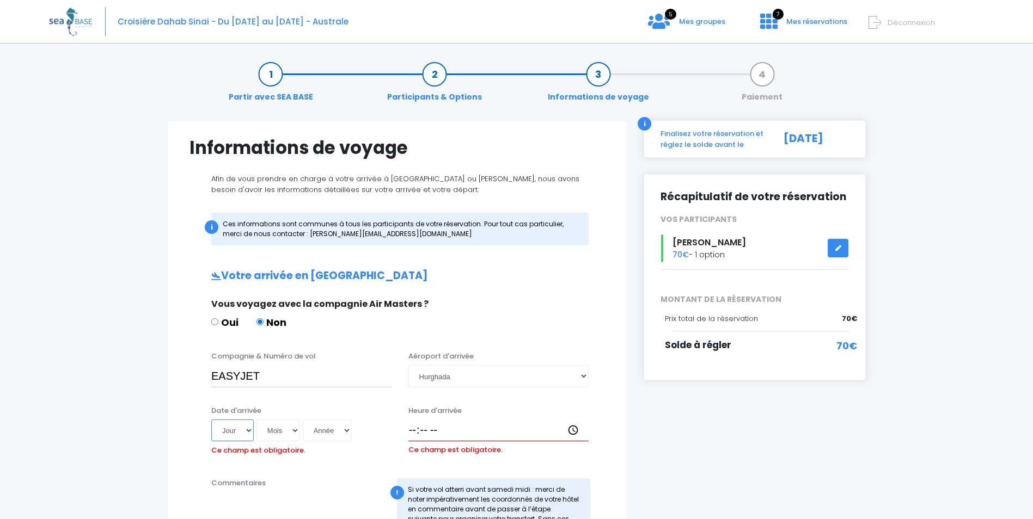
click at [248, 430] on select "Jour 01 02 03 04 05 06 07 08 09 10 11 12 13 14 15 16 17 18 19 20 21 22 23 24 25…" at bounding box center [232, 431] width 42 height 22
select select "10"
click at [211, 420] on select "Jour 01 02 03 04 05 06 07 08 09 10 11 12 13 14 15 16 17 18 19 20 21 22 23 24 25…" at bounding box center [232, 431] width 42 height 22
click at [295, 429] on select "Mois 01 02 03 04 05 06 07 08 09 10 11 12" at bounding box center [278, 431] width 44 height 22
select select "10"
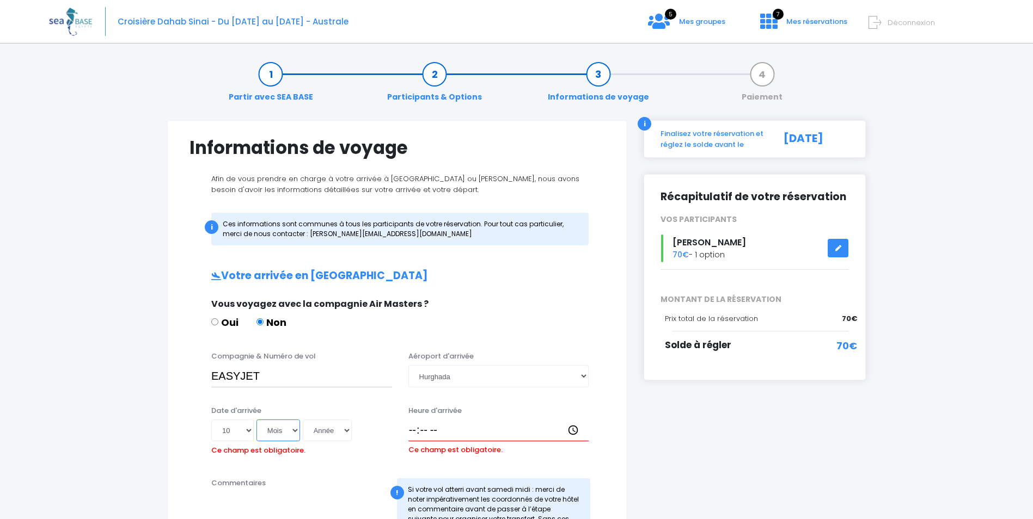
click at [256, 420] on select "Mois 01 02 03 04 05 06 07 08 09 10 11 12" at bounding box center [278, 431] width 44 height 22
click at [348, 429] on select "Année 2045 2044 2043 2042 2041 2040 2039 2038 2037 2036 2035 2034 2033 2032 203…" at bounding box center [327, 431] width 49 height 22
select select "2026"
click at [303, 420] on select "Année 2045 2044 2043 2042 2041 2040 2039 2038 2037 2036 2035 2034 2033 2032 203…" at bounding box center [327, 431] width 49 height 22
type input "2026-10-10"
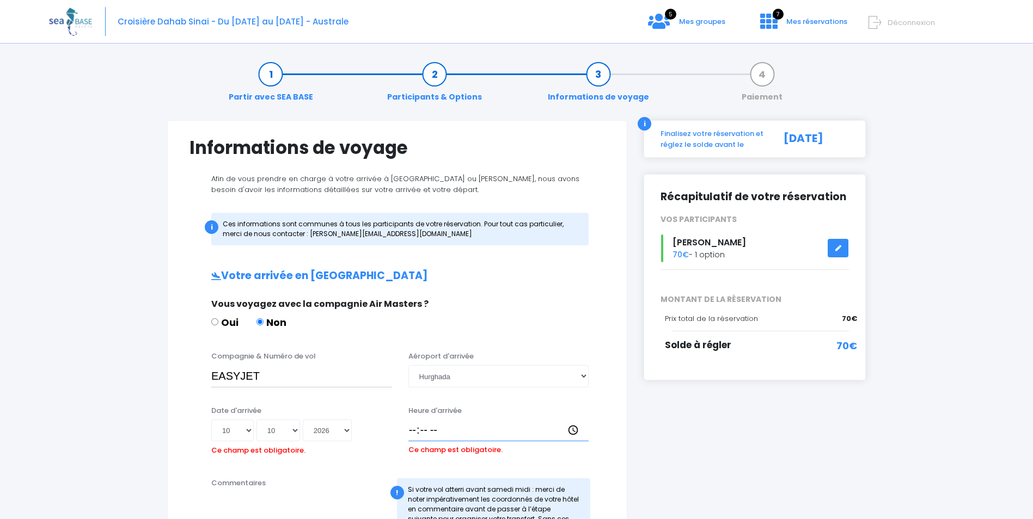
click at [411, 430] on input "Heure d'arrivée" at bounding box center [498, 431] width 181 height 22
type input "12:00"
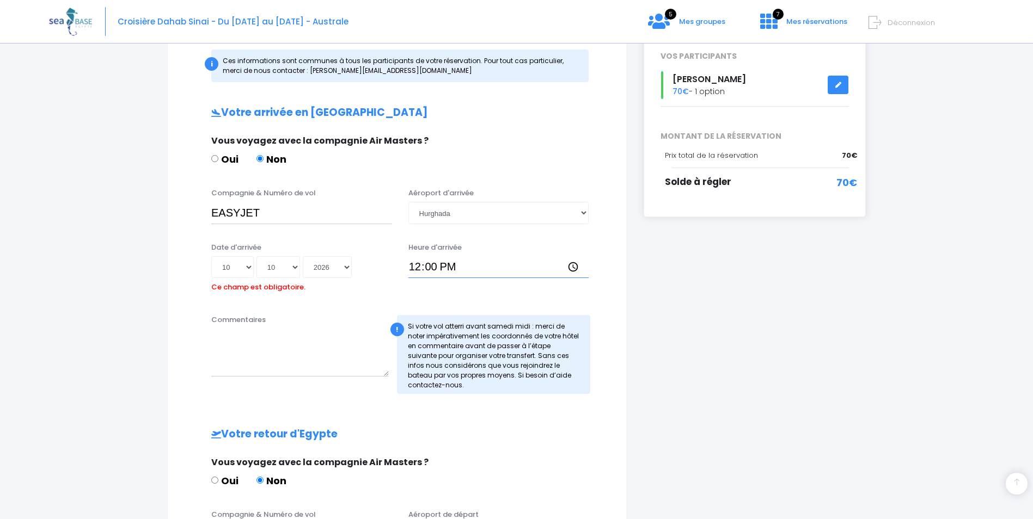
scroll to position [218, 0]
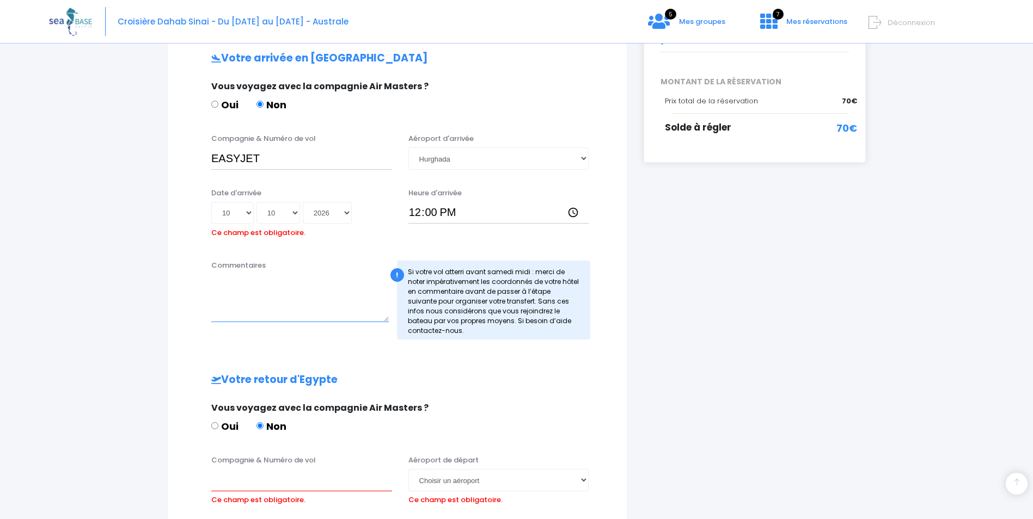
click at [225, 317] on textarea "Commentaires" at bounding box center [300, 298] width 178 height 48
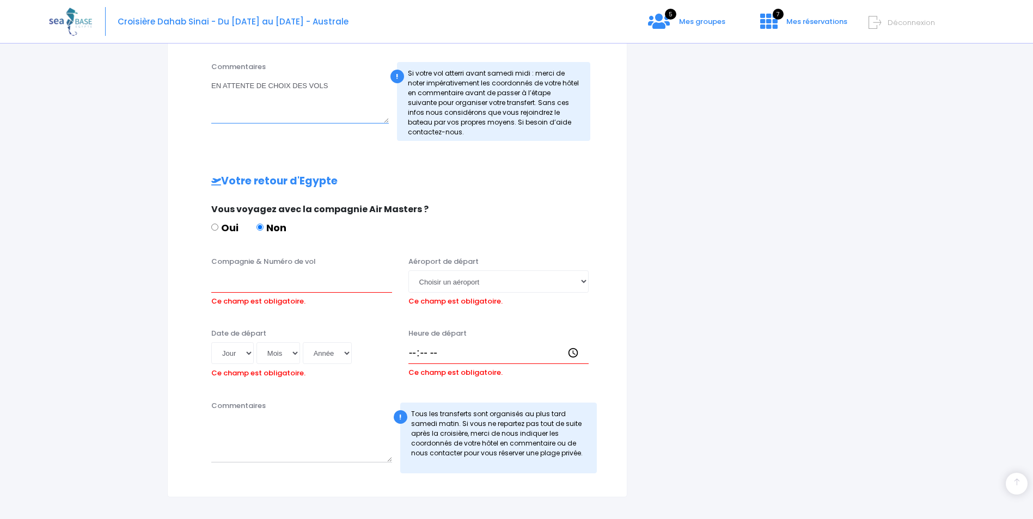
scroll to position [436, 0]
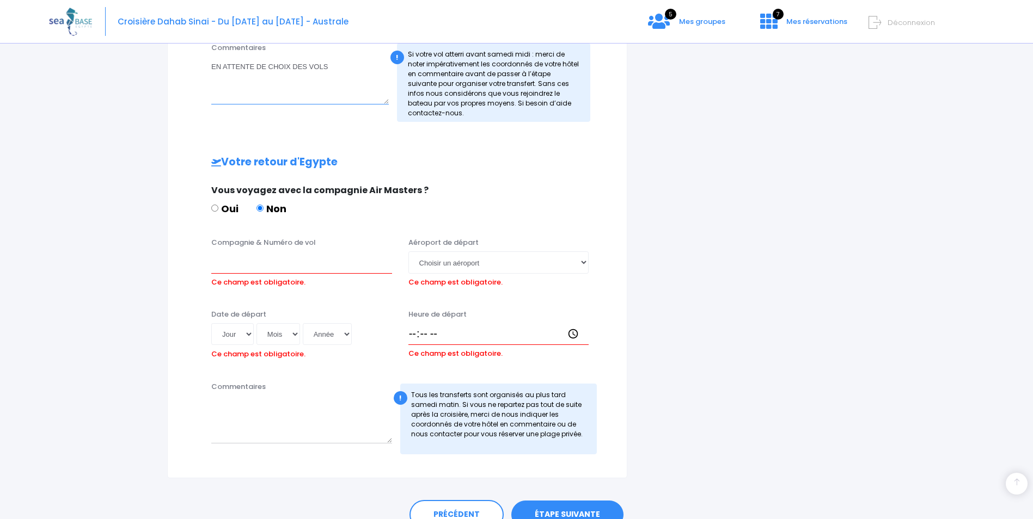
type textarea "EN ATTENTE DE CHOIX DES VOLS"
click at [273, 264] on input "Compagnie & Numéro de vol" at bounding box center [301, 263] width 181 height 22
drag, startPoint x: 262, startPoint y: 260, endPoint x: 390, endPoint y: 262, distance: 127.4
click at [390, 262] on input "EASYJET EZS1594" at bounding box center [301, 263] width 181 height 22
type input "EASYJET"
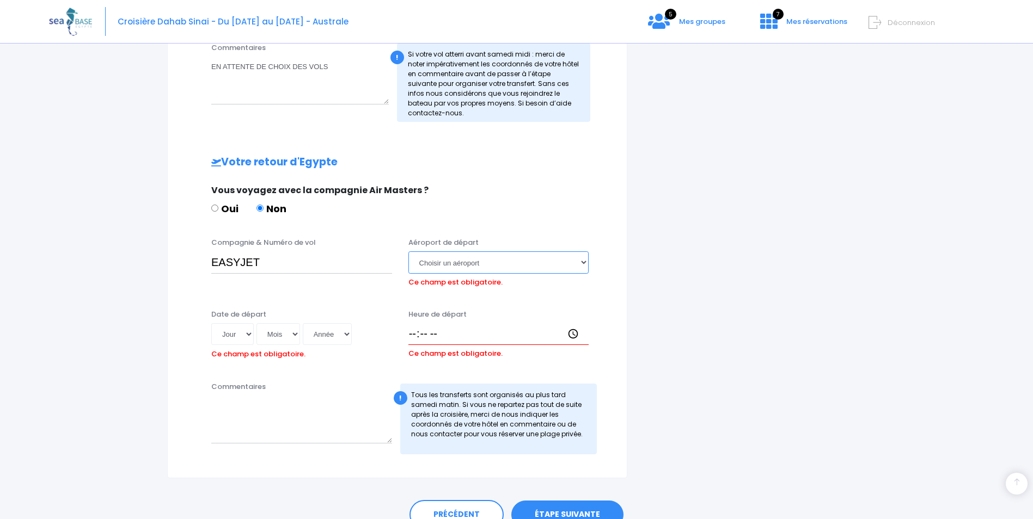
click at [477, 264] on select "Choisir un aéroport Hurghada Marsa Alam" at bounding box center [498, 263] width 181 height 22
select select "Hurghada"
click at [408, 252] on select "Choisir un aéroport Hurghada Marsa Alam" at bounding box center [498, 263] width 181 height 22
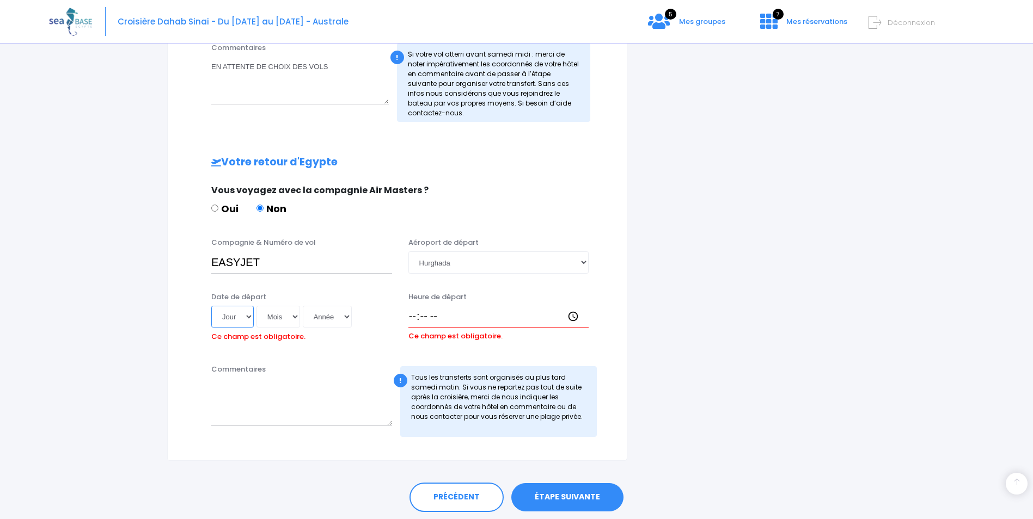
click at [250, 317] on select "Jour 01 02 03 04 05 06 07 08 09 10 11 12 13 14 15 16 17 18 19 20 21 22 23 24 25…" at bounding box center [232, 317] width 42 height 22
select select "17"
click at [211, 306] on select "Jour 01 02 03 04 05 06 07 08 09 10 11 12 13 14 15 16 17 18 19 20 21 22 23 24 25…" at bounding box center [232, 317] width 42 height 22
click at [293, 317] on select "Mois 01 02 03 04 05 06 07 08 09 10 11 12" at bounding box center [278, 317] width 44 height 22
select select "10"
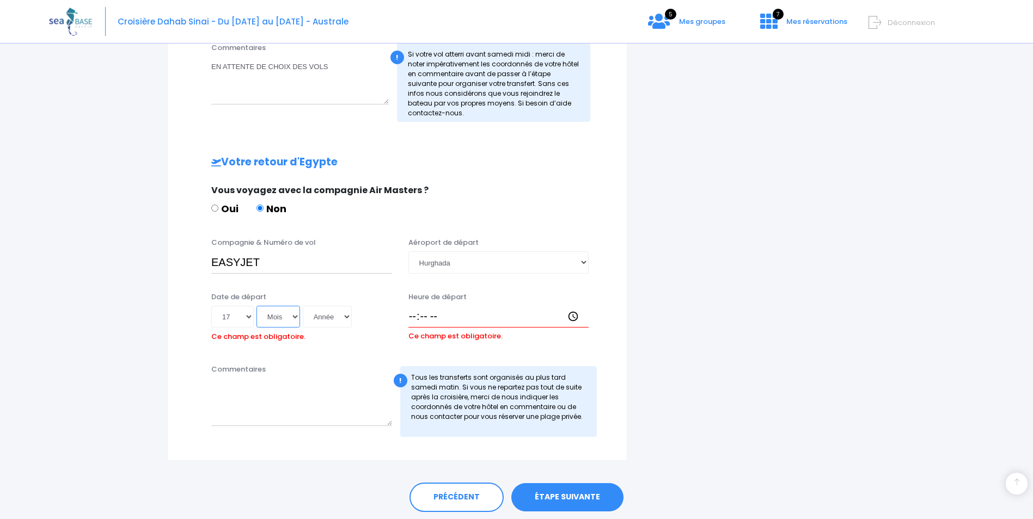
click at [256, 306] on select "Mois 01 02 03 04 05 06 07 08 09 10 11 12" at bounding box center [278, 317] width 44 height 22
click at [347, 316] on select "Année 2045 2044 2043 2042 2041 2040 2039 2038 2037 2036 2035 2034 2033 2032 203…" at bounding box center [327, 317] width 49 height 22
select select "2026"
click at [303, 306] on select "Année 2045 2044 2043 2042 2041 2040 2039 2038 2037 2036 2035 2034 2033 2032 203…" at bounding box center [327, 317] width 49 height 22
type input "2026-10-17"
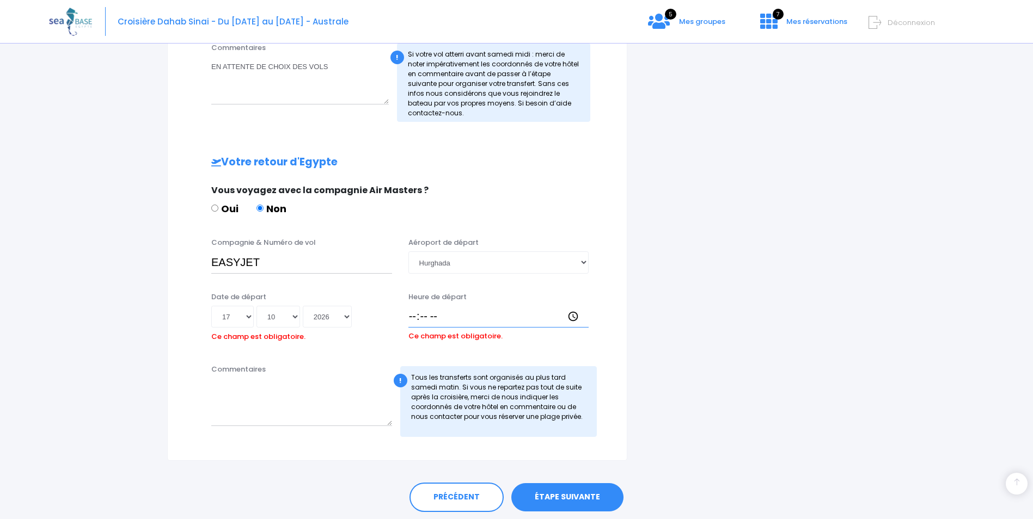
click at [430, 316] on input "Heure de départ" at bounding box center [498, 317] width 181 height 22
type input "12:00"
click at [220, 406] on textarea "Commentaires" at bounding box center [301, 402] width 181 height 48
type textarea "EN ATTENTE CHOIX DES VOLS"
click at [567, 496] on link "ÉTAPE SUIVANTE" at bounding box center [567, 498] width 112 height 28
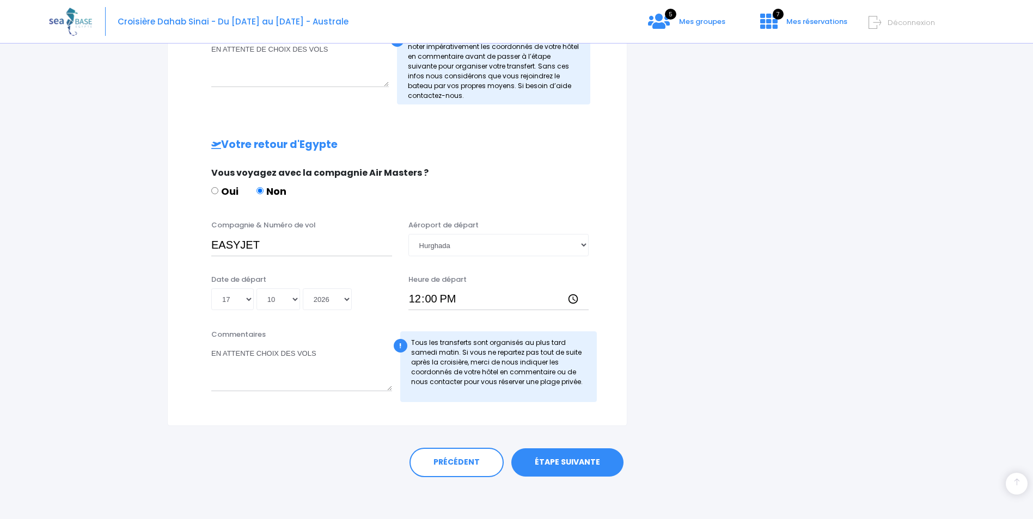
scroll to position [163, 0]
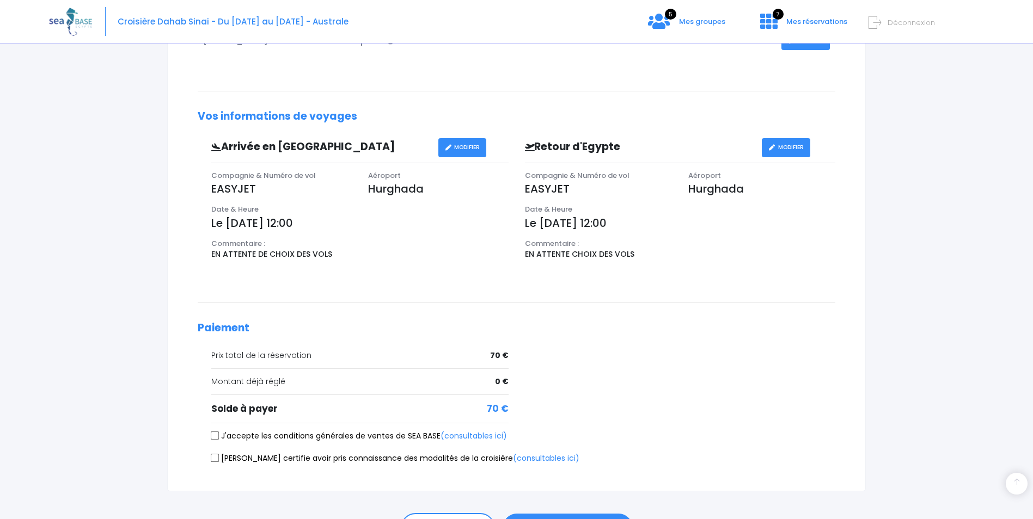
scroll to position [272, 0]
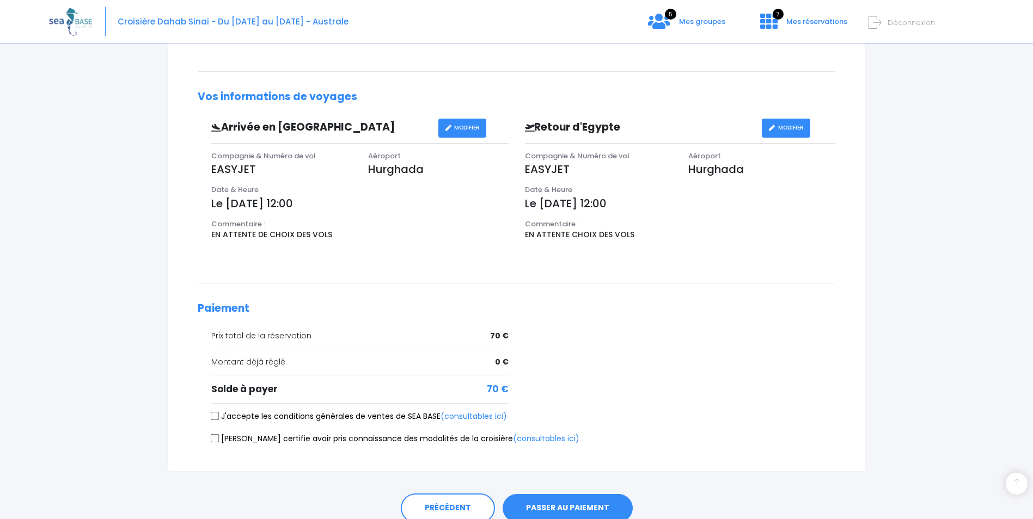
click at [216, 415] on input "J'accepte les conditions générales de ventes de SEA BASE (consultables ici)" at bounding box center [215, 416] width 9 height 9
checkbox input "true"
click at [211, 434] on input "Je certifie avoir pris connaissance des modalités de la croisière (consultables…" at bounding box center [215, 438] width 9 height 9
checkbox input "true"
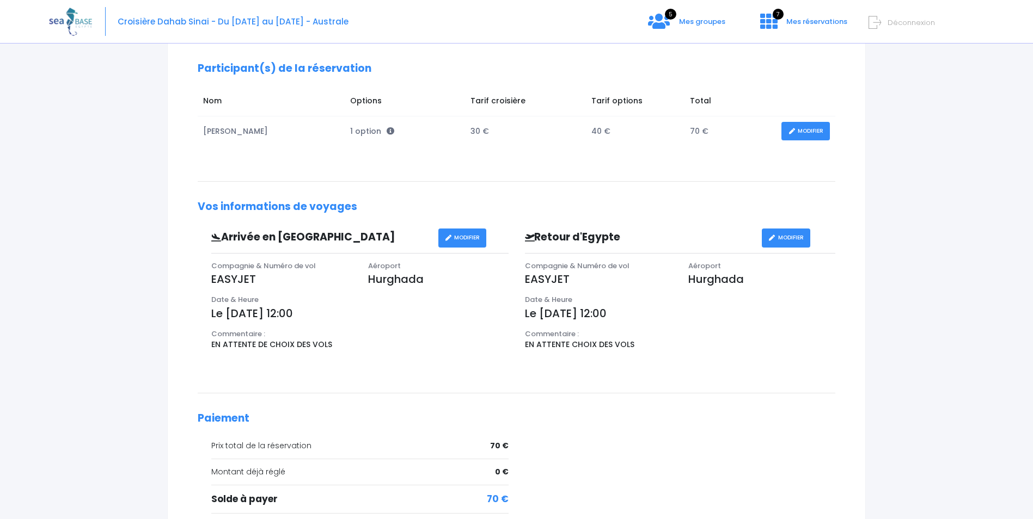
scroll to position [320, 0]
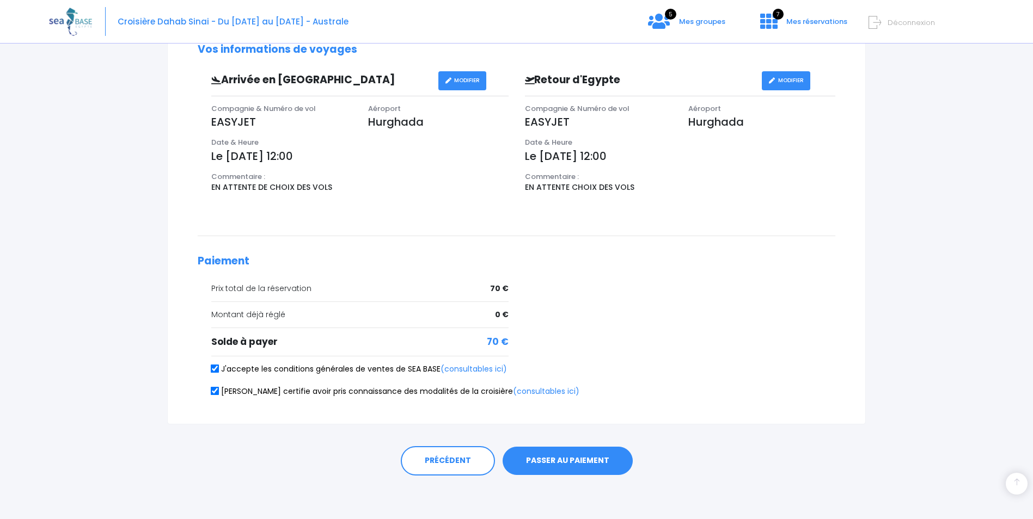
click at [561, 460] on button "PASSER AU PAIEMENT" at bounding box center [568, 461] width 130 height 28
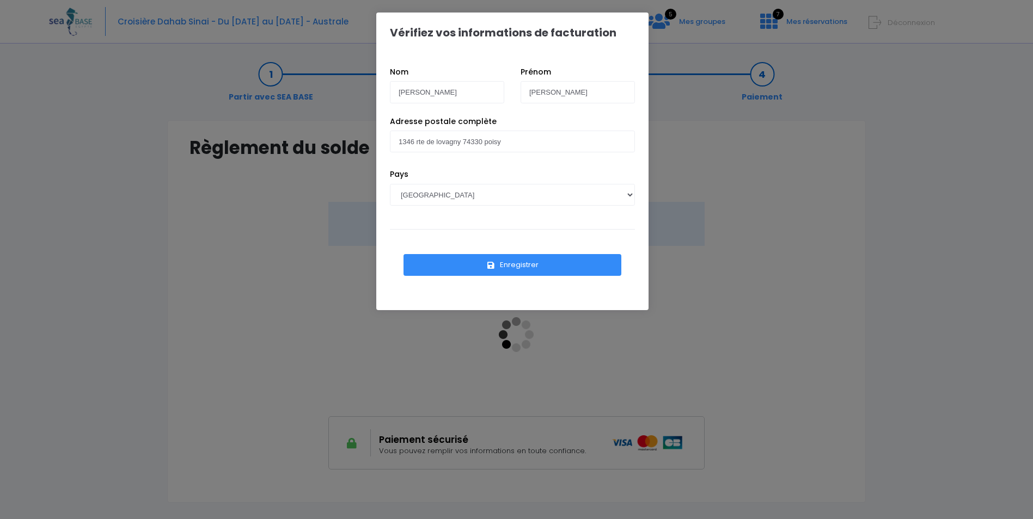
click at [501, 262] on button "Enregistrer" at bounding box center [512, 265] width 218 height 22
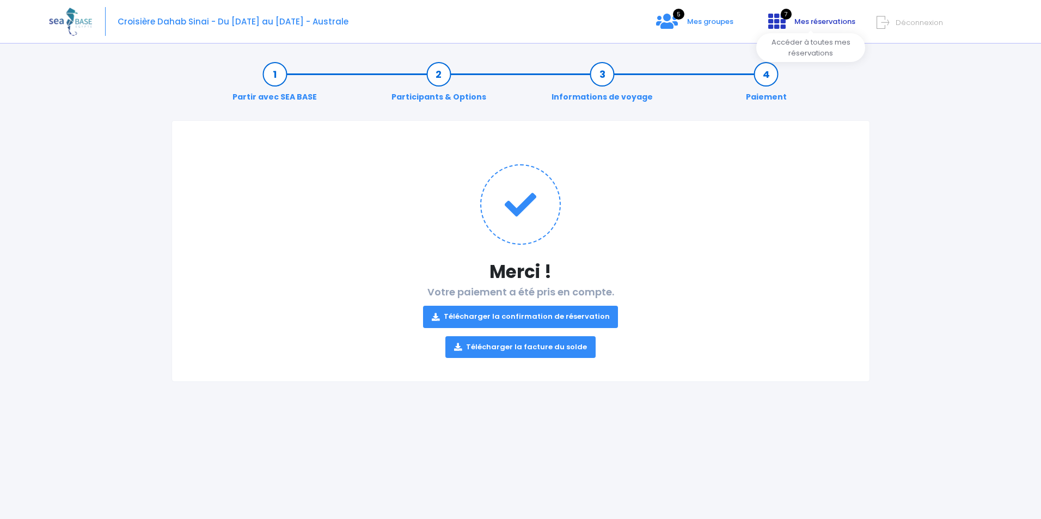
click at [799, 21] on span "Mes réservations" at bounding box center [824, 21] width 61 height 10
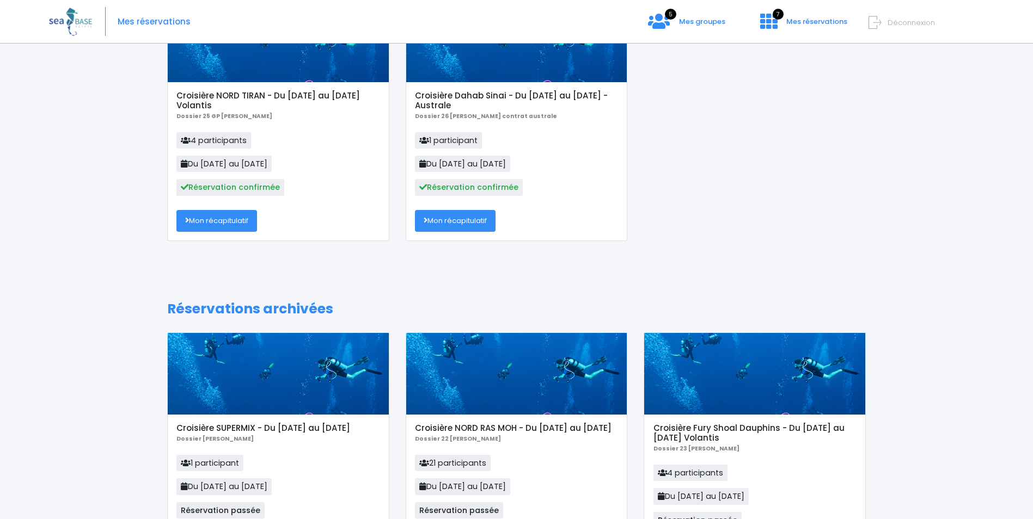
scroll to position [109, 0]
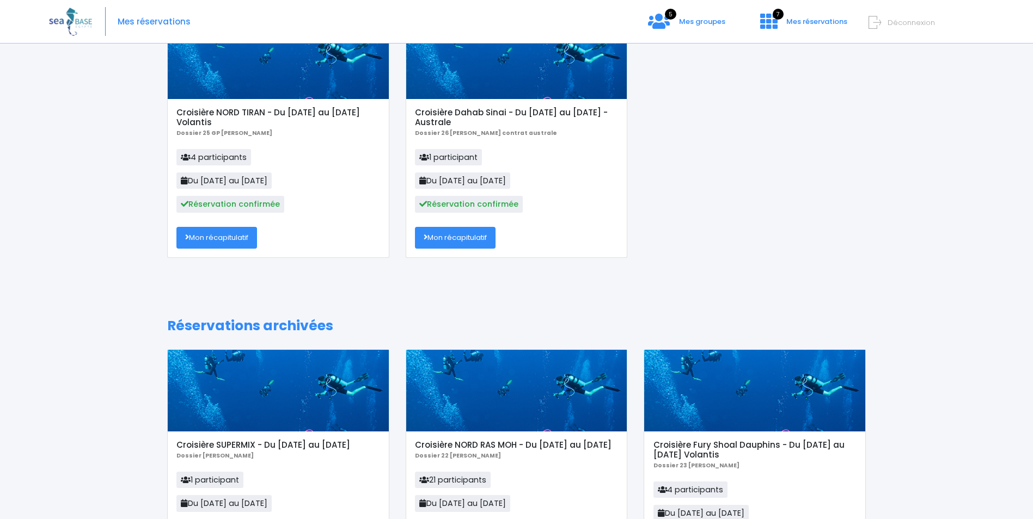
click at [446, 238] on link "Mon récapitulatif" at bounding box center [455, 238] width 81 height 22
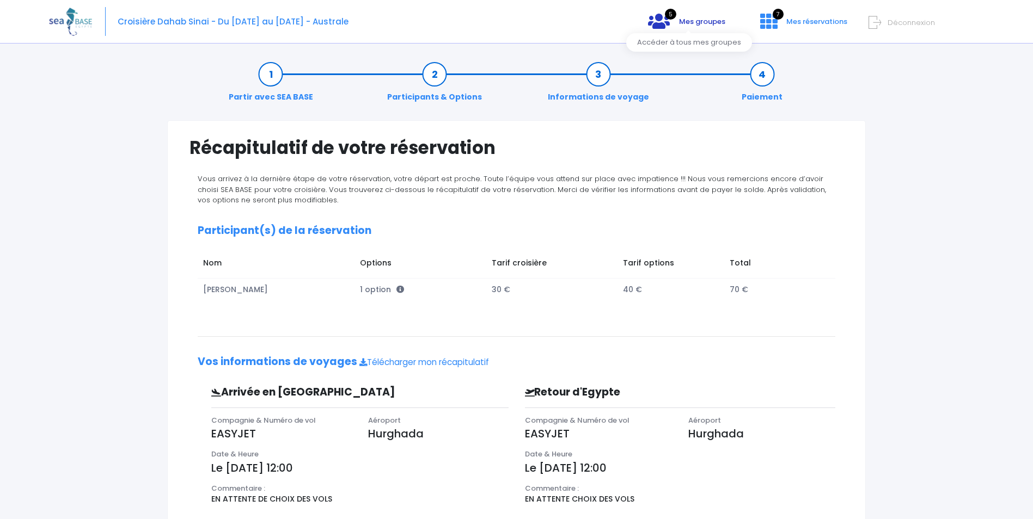
click at [687, 23] on span "Mes groupes" at bounding box center [702, 21] width 46 height 10
